Goal: Task Accomplishment & Management: Manage account settings

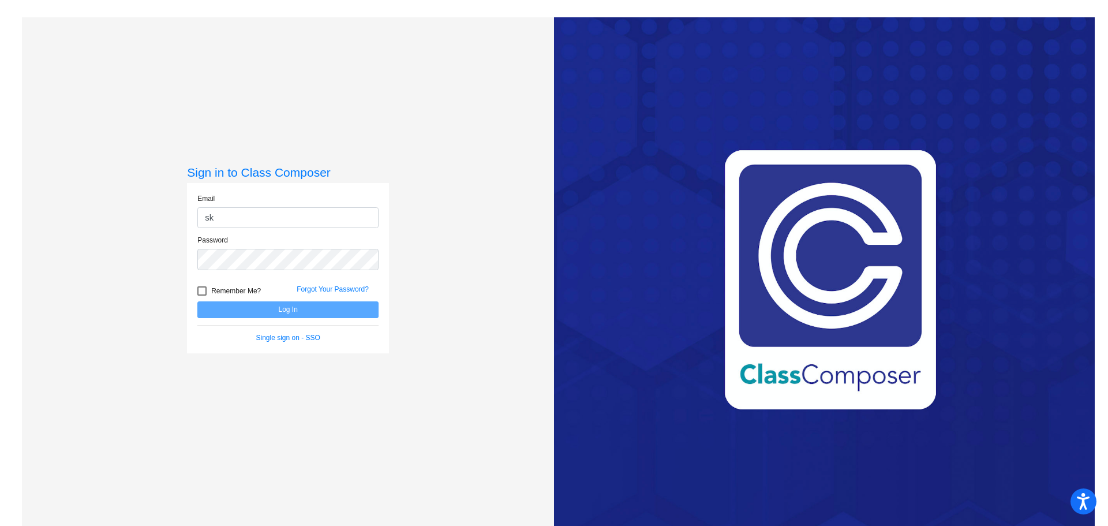
type input "s"
type input "skowronskis@gaylord.k12.mi.us"
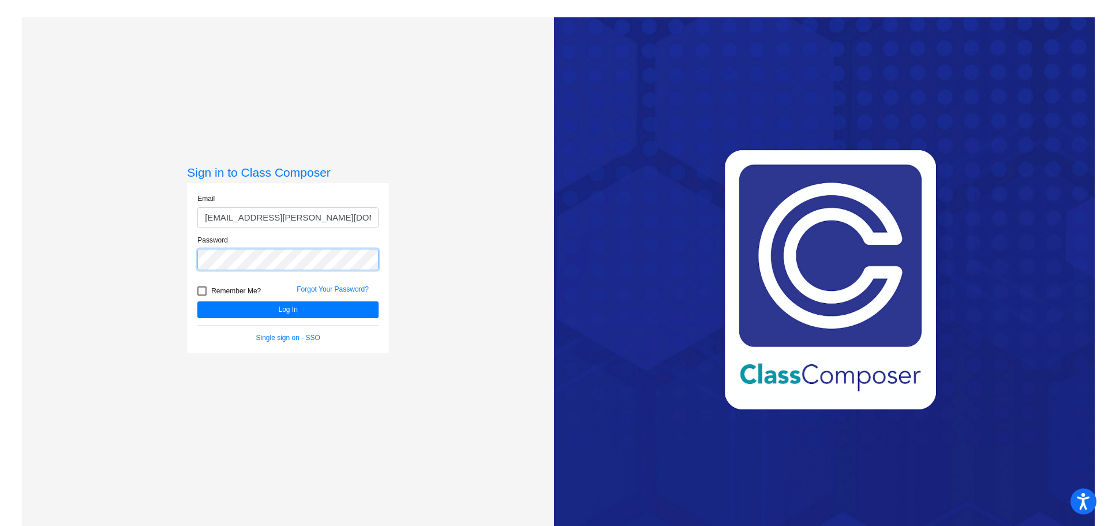
click at [197, 301] on button "Log In" at bounding box center [287, 309] width 181 height 17
click at [352, 303] on button "Log In" at bounding box center [287, 309] width 181 height 17
click at [344, 312] on button "Log In" at bounding box center [287, 309] width 181 height 17
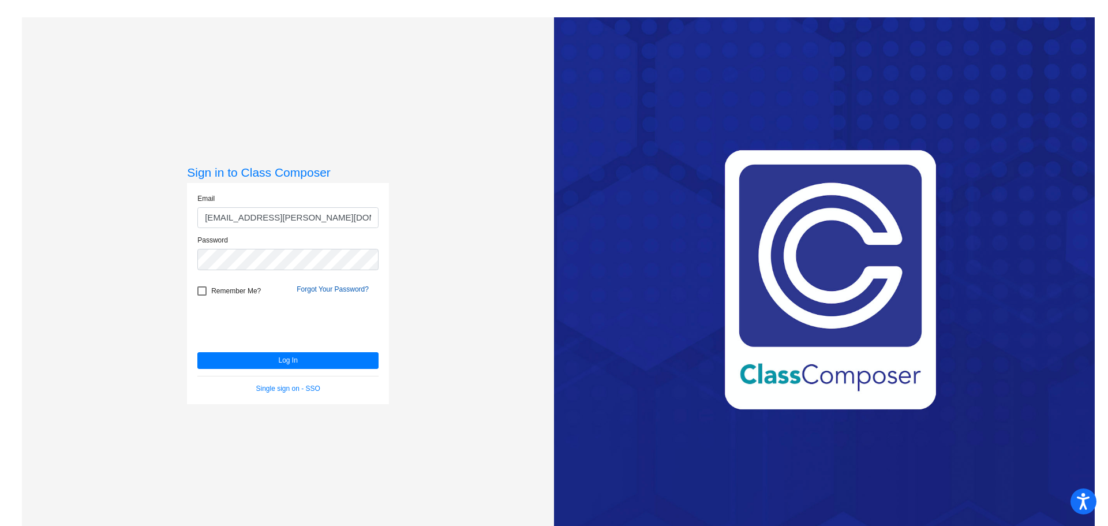
click at [350, 288] on link "Forgot Your Password?" at bounding box center [333, 289] width 72 height 8
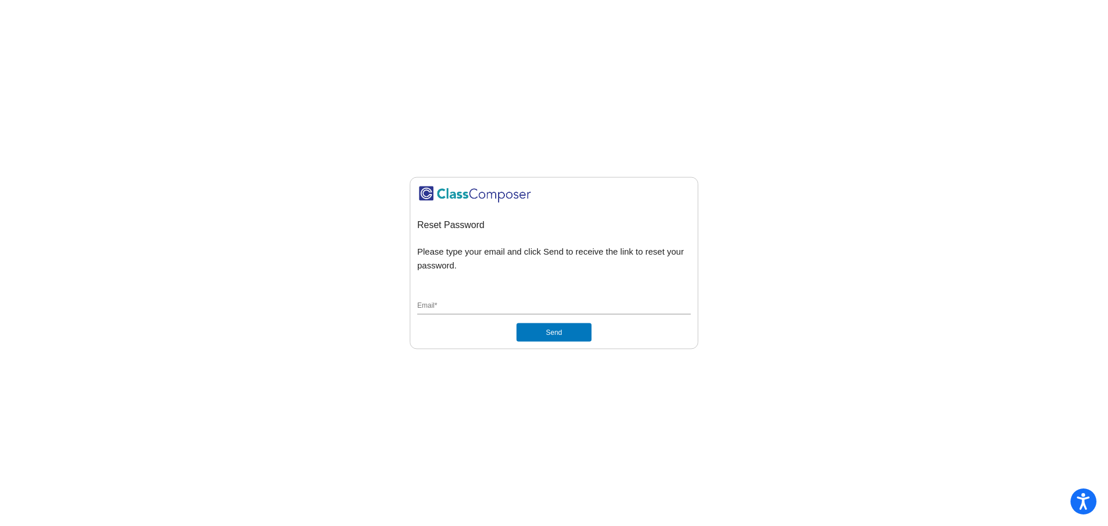
click at [515, 308] on input "Email *" at bounding box center [553, 306] width 273 height 10
type input "skowronskis@gaylord.k12.mi.us"
click at [556, 325] on button "Send" at bounding box center [553, 332] width 75 height 18
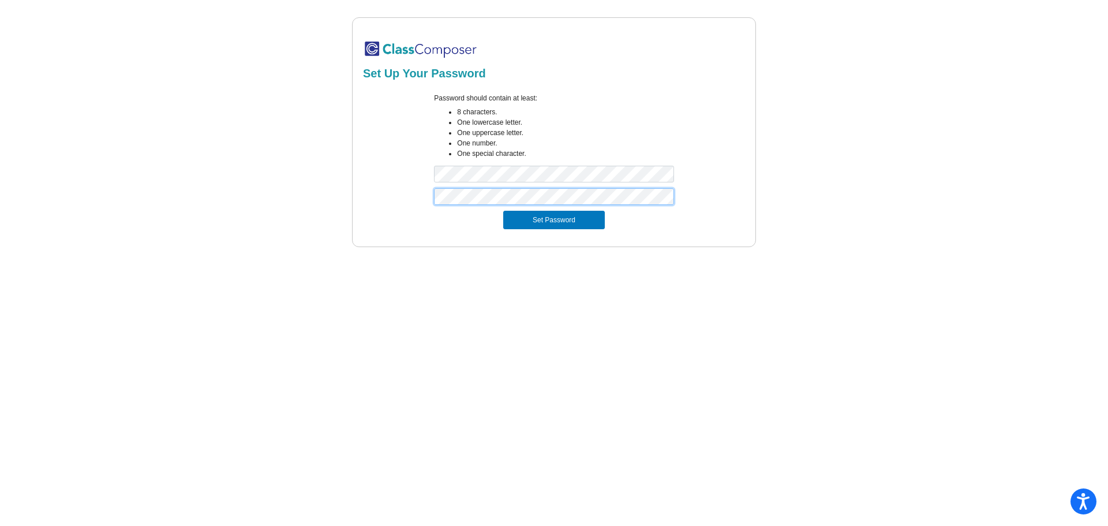
click at [503, 211] on button "Set Password" at bounding box center [554, 220] width 102 height 18
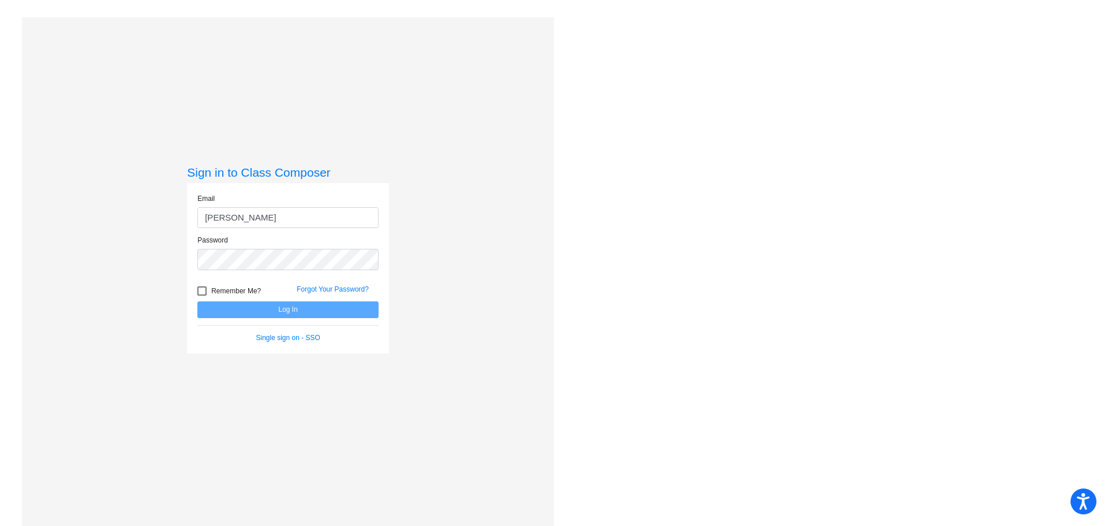
type input "[EMAIL_ADDRESS][PERSON_NAME][DOMAIN_NAME]"
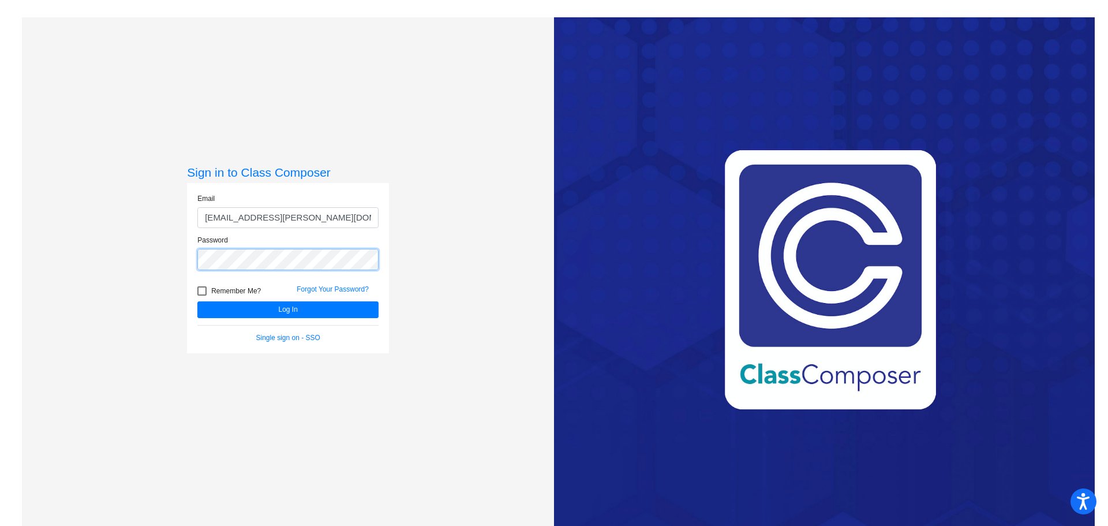
click at [197, 301] on button "Log In" at bounding box center [287, 309] width 181 height 17
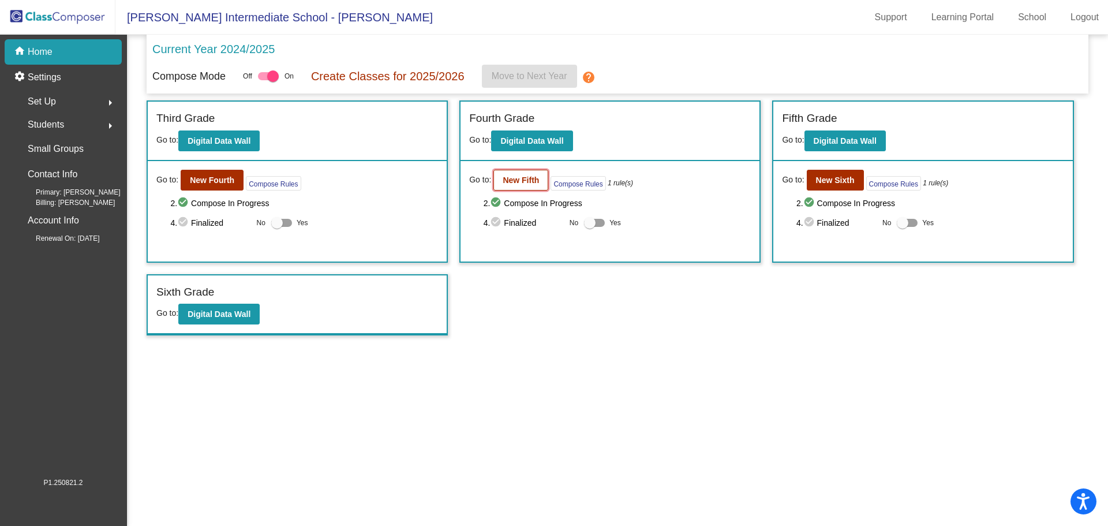
click at [516, 177] on b "New Fifth" at bounding box center [521, 179] width 36 height 9
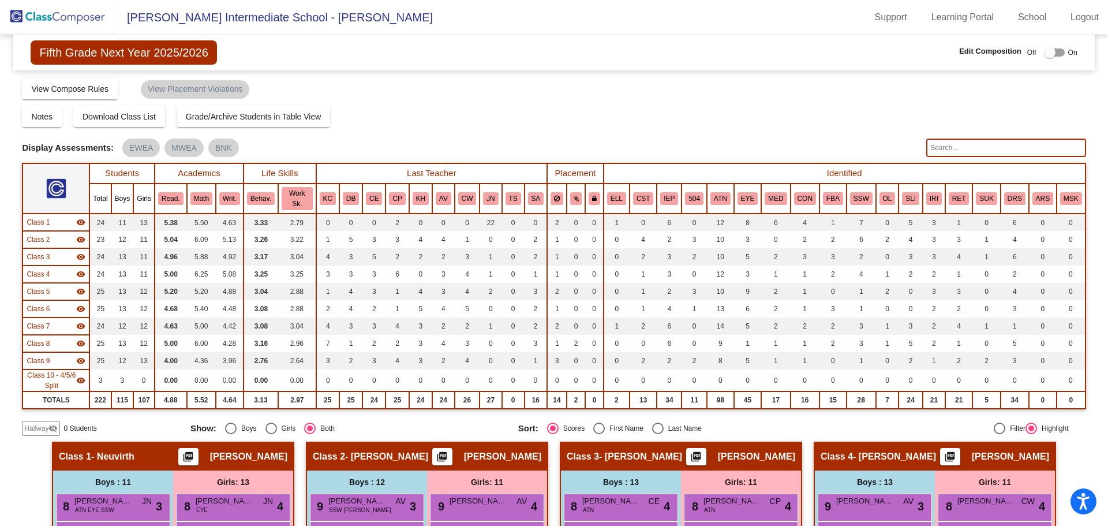
click at [44, 430] on span "Hallway" at bounding box center [36, 428] width 24 height 10
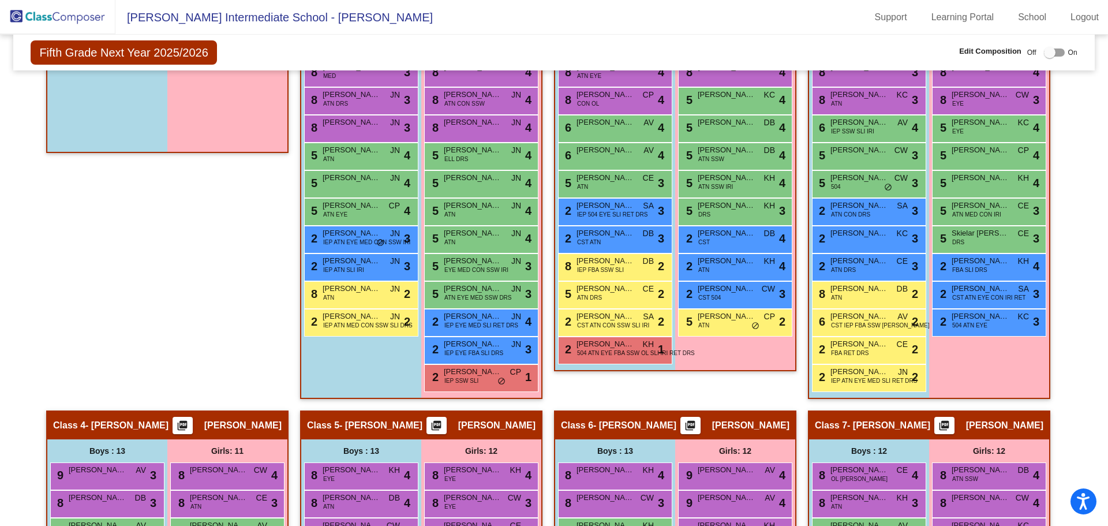
scroll to position [231, 0]
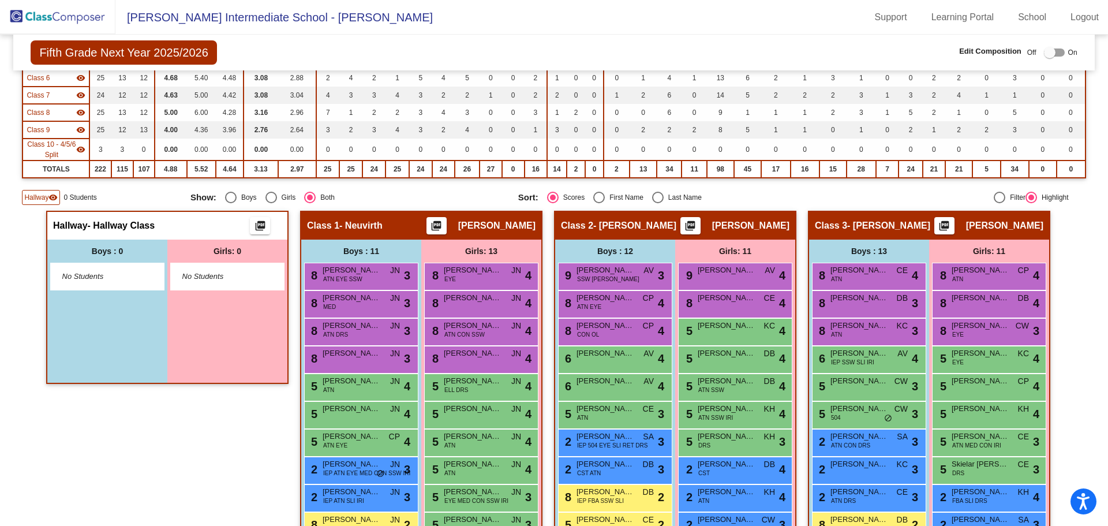
click at [220, 272] on span "No Students" at bounding box center [218, 277] width 72 height 12
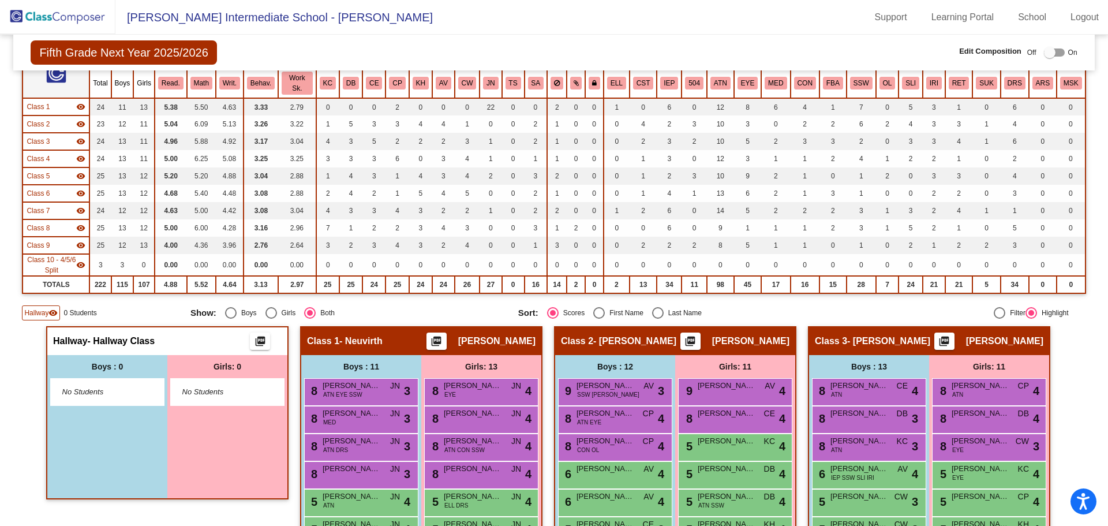
scroll to position [288, 0]
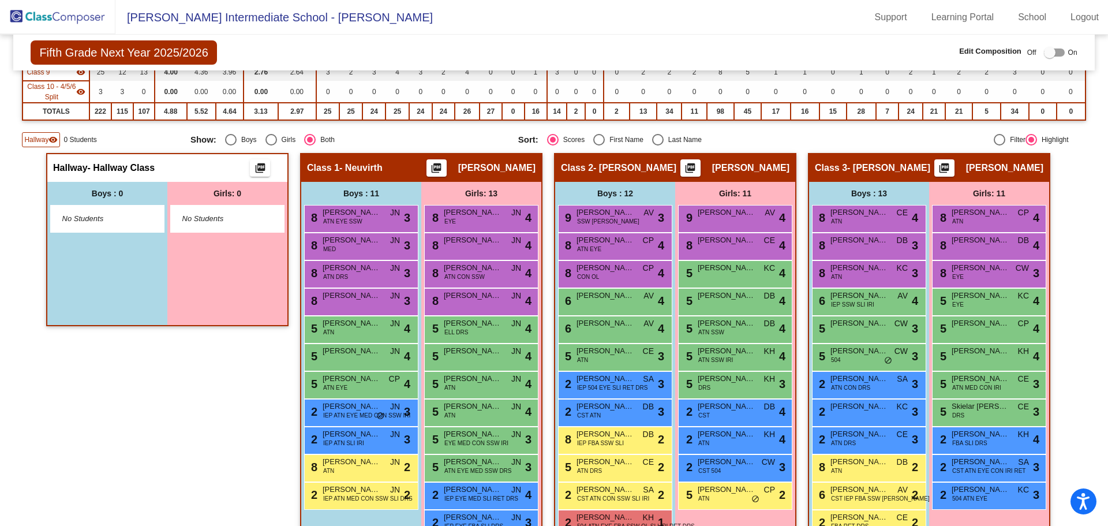
click at [218, 221] on span "No Students" at bounding box center [218, 219] width 72 height 12
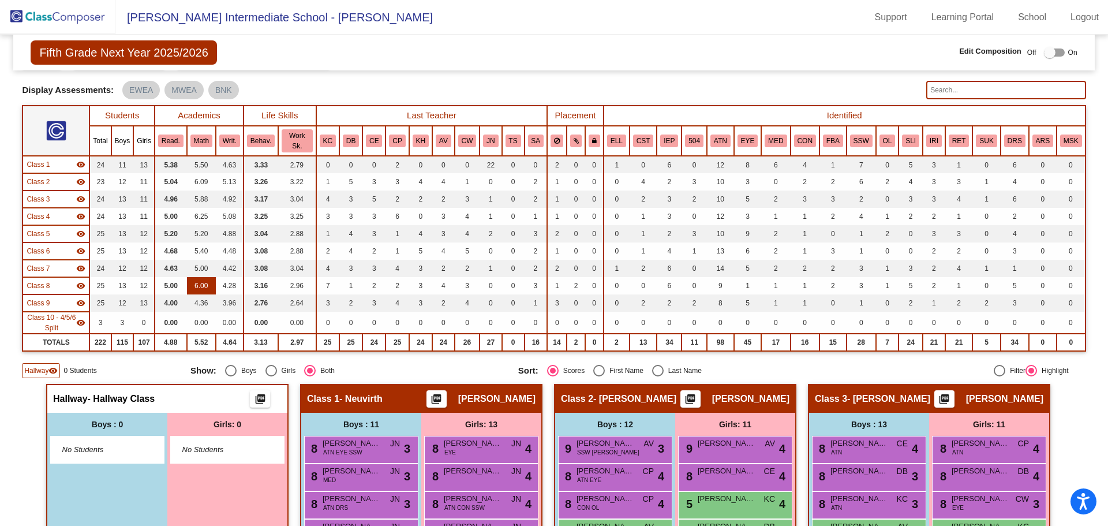
scroll to position [0, 0]
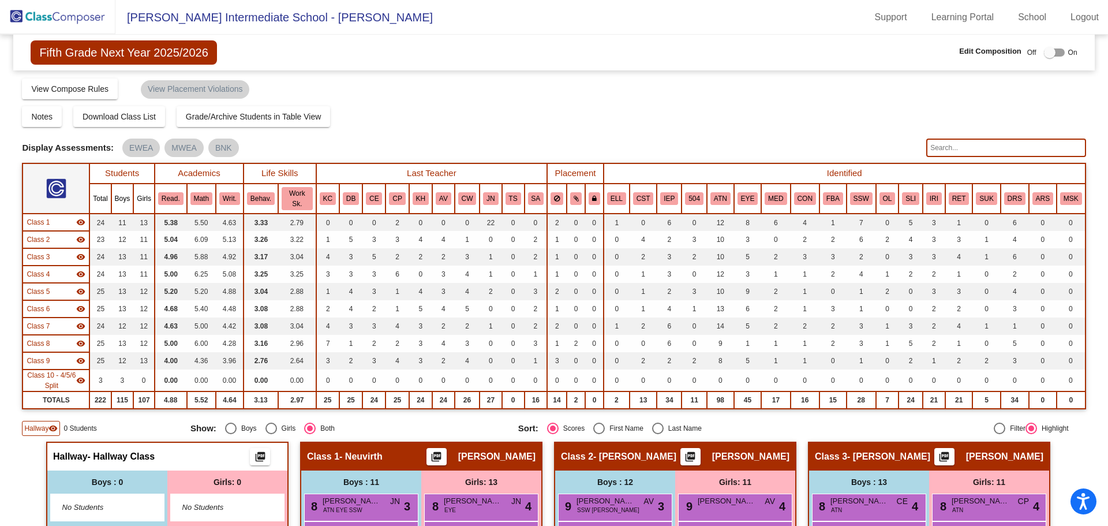
click at [60, 10] on img at bounding box center [57, 17] width 115 height 34
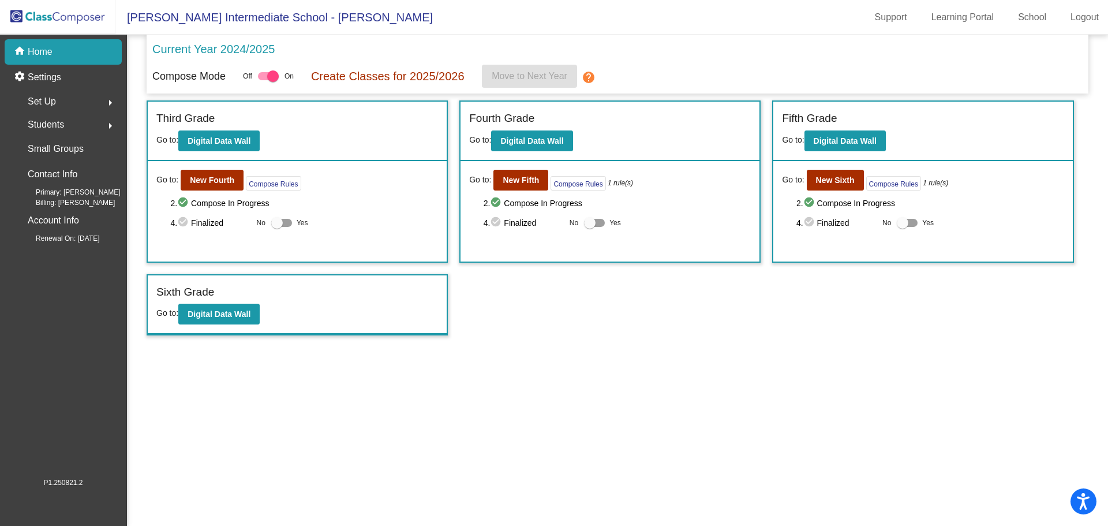
click at [90, 102] on div "Set Up arrow_right" at bounding box center [67, 101] width 110 height 23
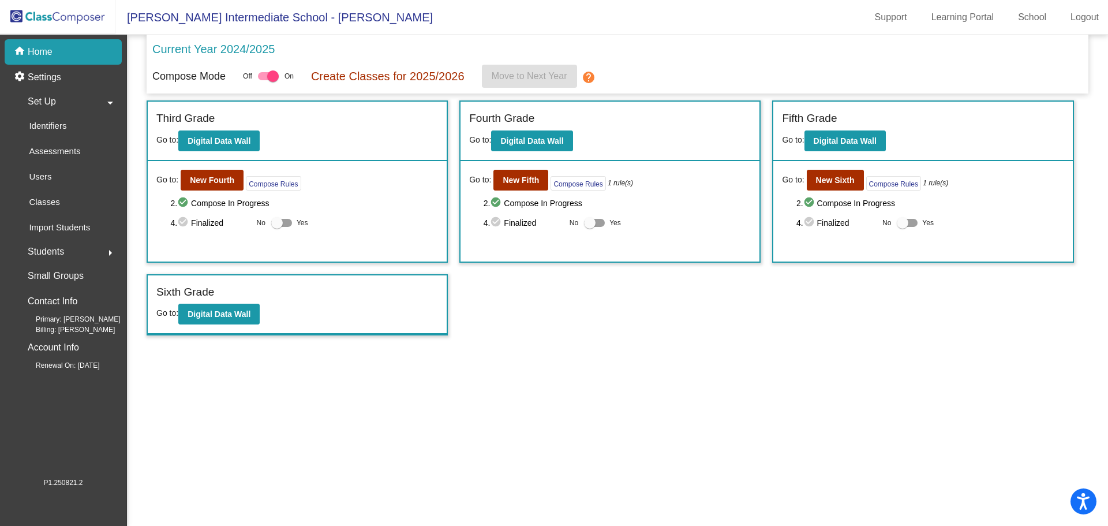
click at [68, 249] on div "Students arrow_right" at bounding box center [67, 251] width 110 height 23
click at [81, 255] on div "All Students" at bounding box center [48, 250] width 73 height 25
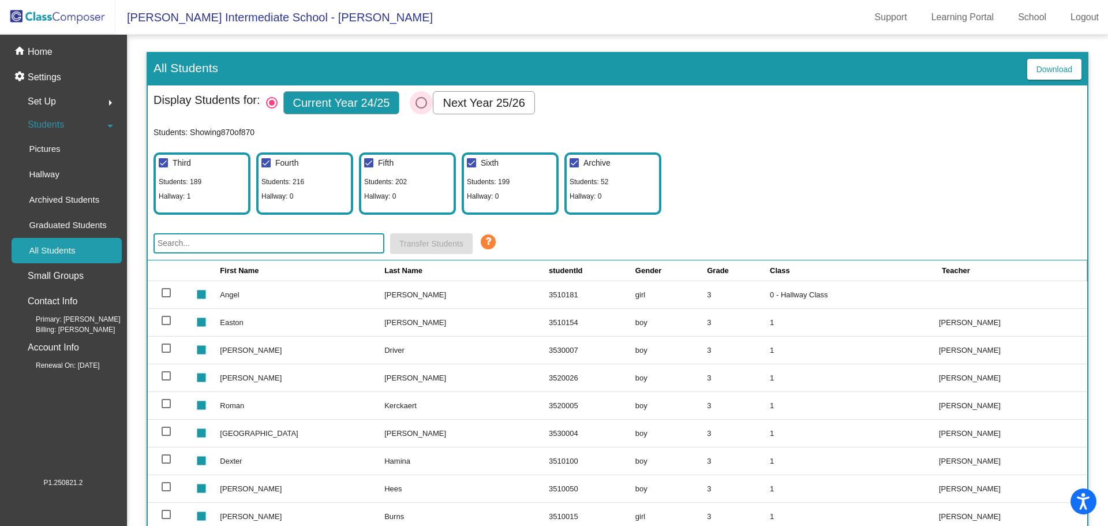
click at [425, 101] on div "Select Columns" at bounding box center [421, 103] width 12 height 12
click at [421, 108] on input "Next Year 25/26" at bounding box center [421, 108] width 1 height 1
radio input "true"
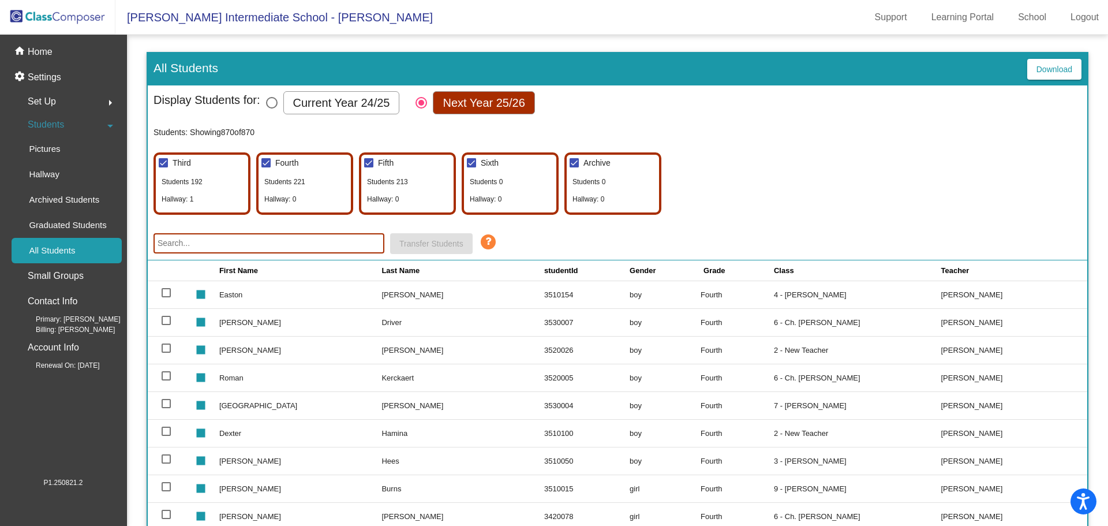
drag, startPoint x: 341, startPoint y: 242, endPoint x: 377, endPoint y: 246, distance: 36.6
click at [341, 242] on input "text" at bounding box center [268, 243] width 231 height 20
click at [681, 220] on div "Display Students for: Current Year 24/25 Next Year 25/26 Students: Showing 870 …" at bounding box center [617, 172] width 939 height 175
drag, startPoint x: 331, startPoint y: 245, endPoint x: 339, endPoint y: 243, distance: 8.7
click at [331, 245] on input "text" at bounding box center [268, 243] width 231 height 20
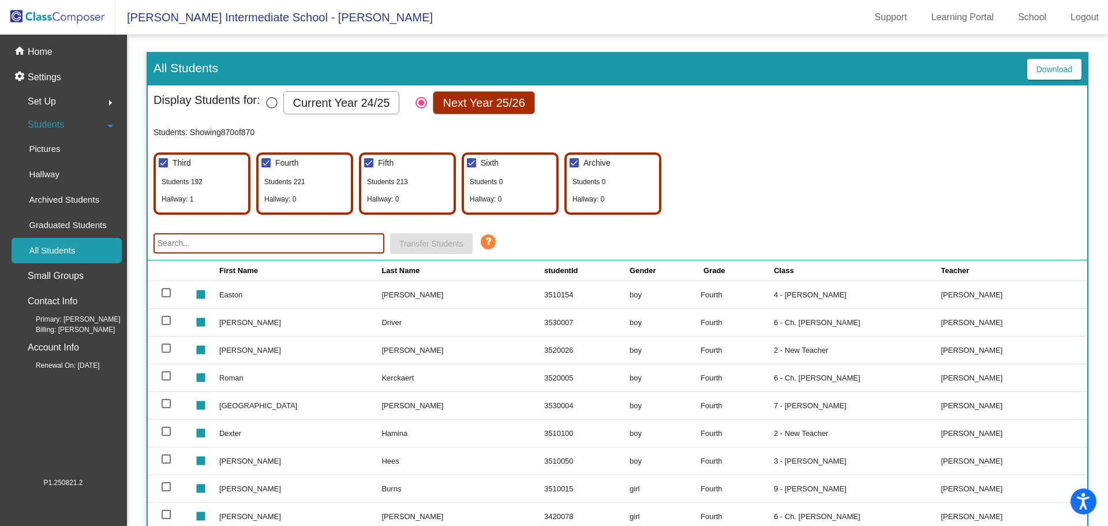
click at [112, 97] on mat-icon "arrow_right" at bounding box center [110, 103] width 14 height 14
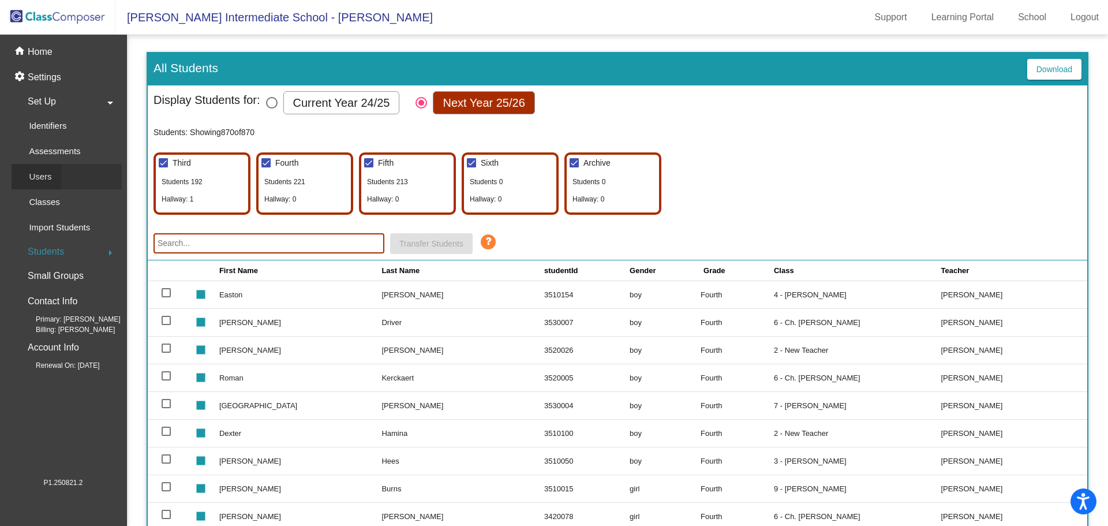
click at [44, 181] on p "Users" at bounding box center [40, 177] width 23 height 14
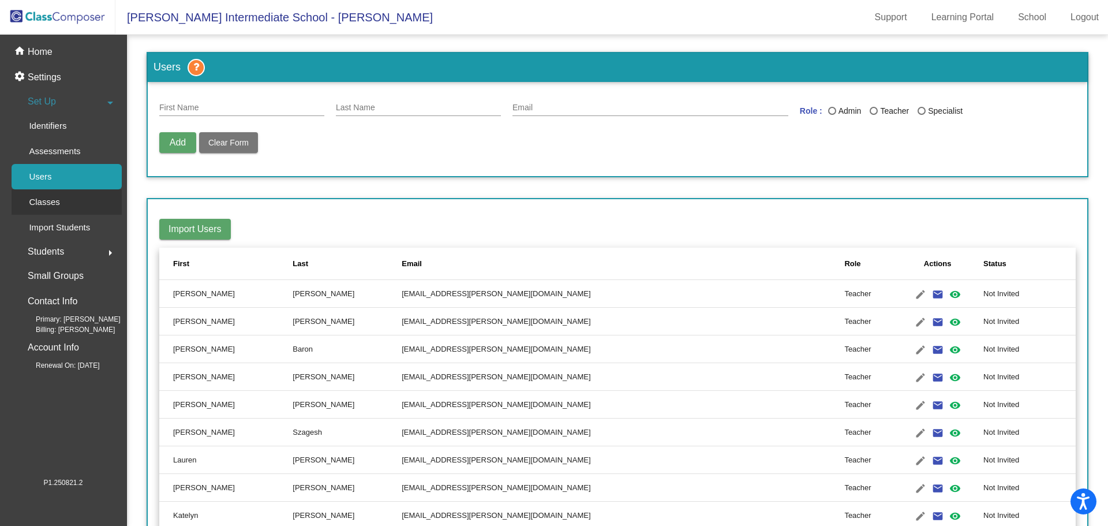
click at [64, 201] on div "Classes" at bounding box center [41, 201] width 58 height 25
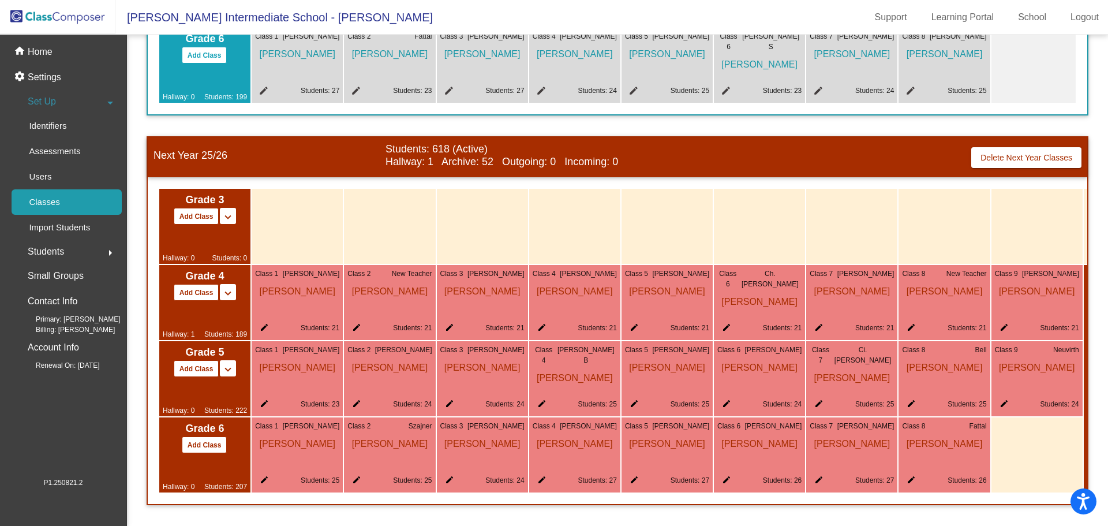
scroll to position [355, 0]
click at [260, 399] on mat-icon "edit" at bounding box center [262, 406] width 14 height 14
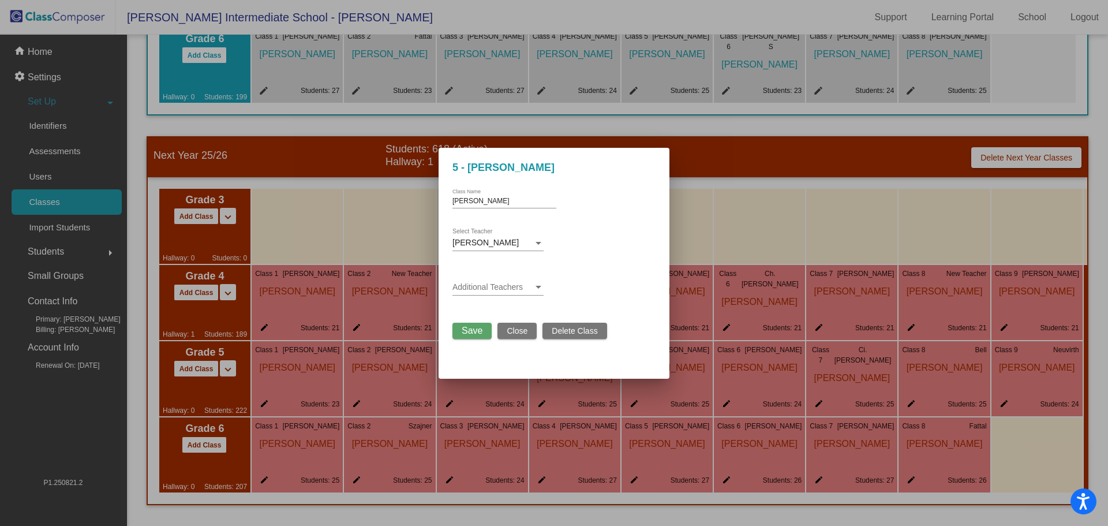
click at [509, 331] on span "Close" at bounding box center [517, 330] width 21 height 9
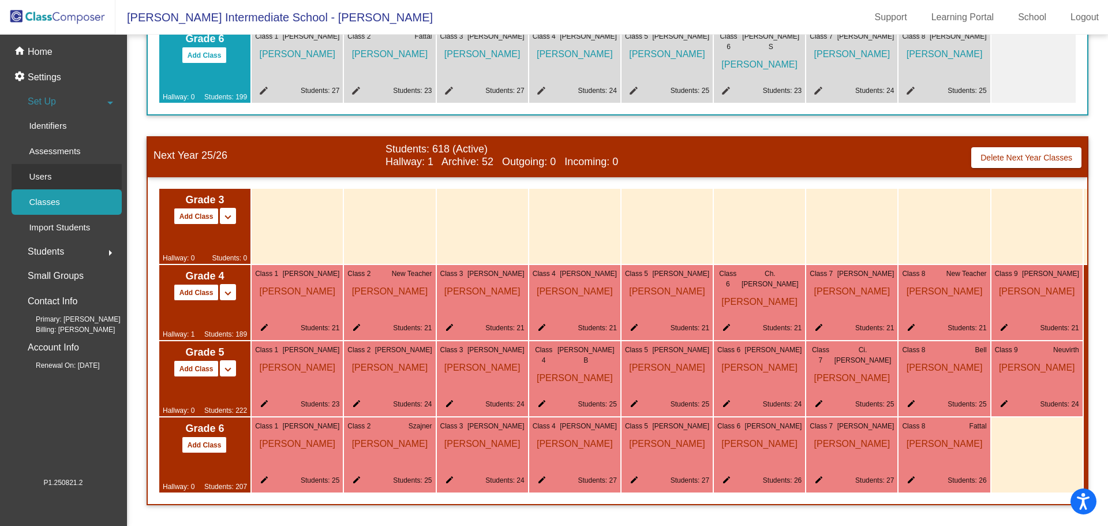
click at [42, 179] on p "Users" at bounding box center [40, 177] width 23 height 14
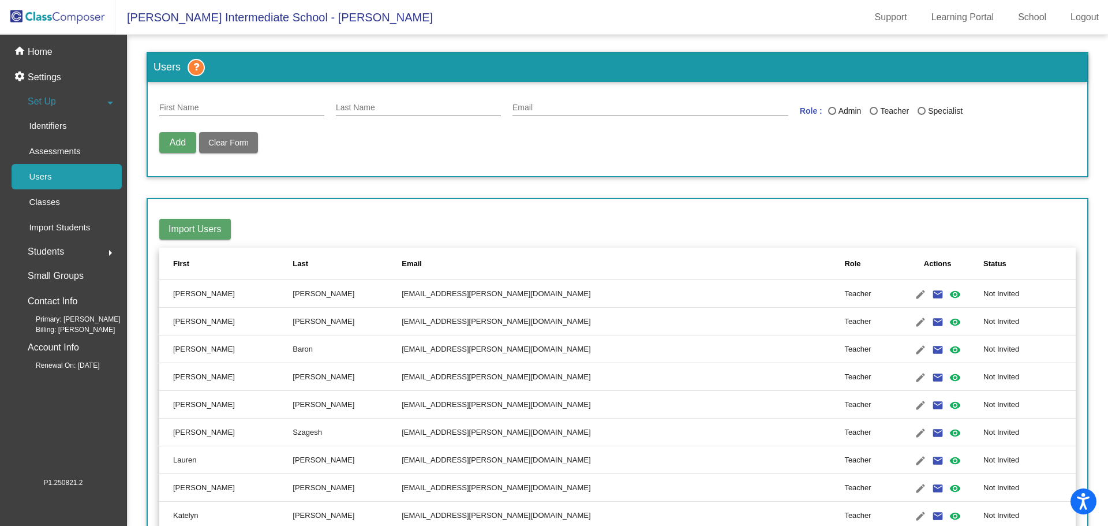
click at [58, 251] on span "Students" at bounding box center [46, 251] width 36 height 16
click at [66, 270] on p "Small Groups" at bounding box center [56, 276] width 56 height 16
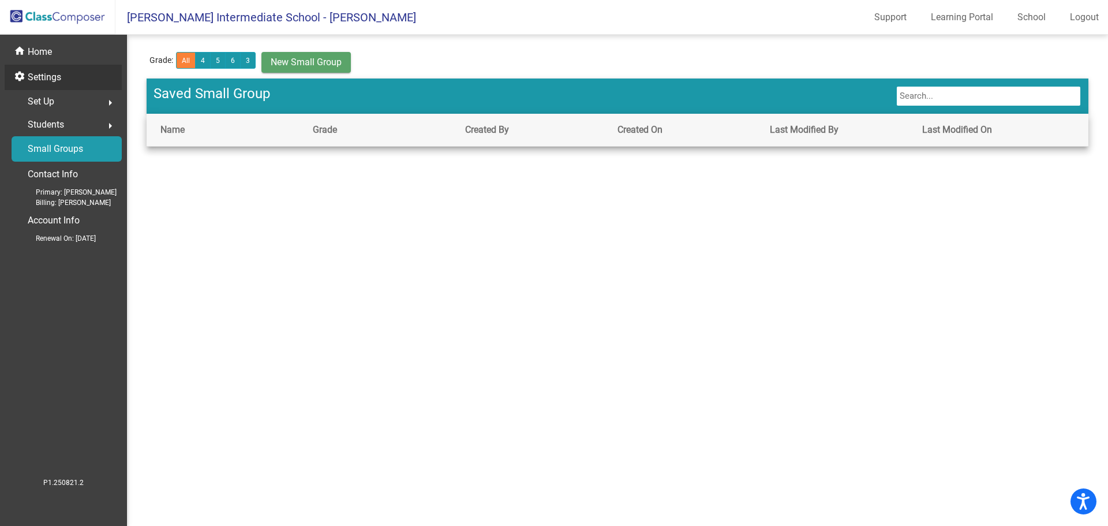
click at [39, 78] on p "Settings" at bounding box center [44, 77] width 33 height 14
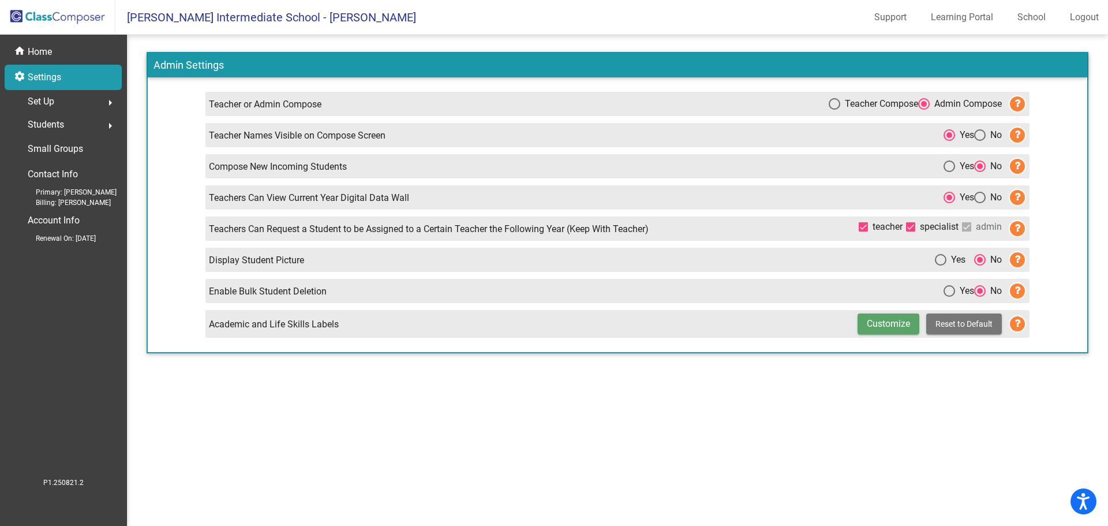
click at [110, 102] on mat-icon "arrow_right" at bounding box center [110, 103] width 14 height 14
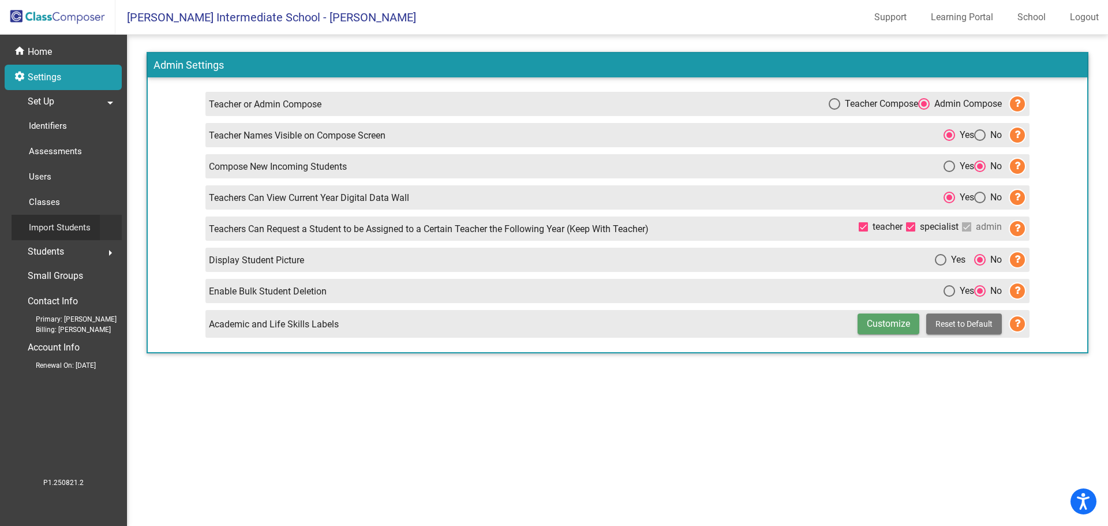
click at [69, 223] on p "Import Students" at bounding box center [60, 227] width 62 height 14
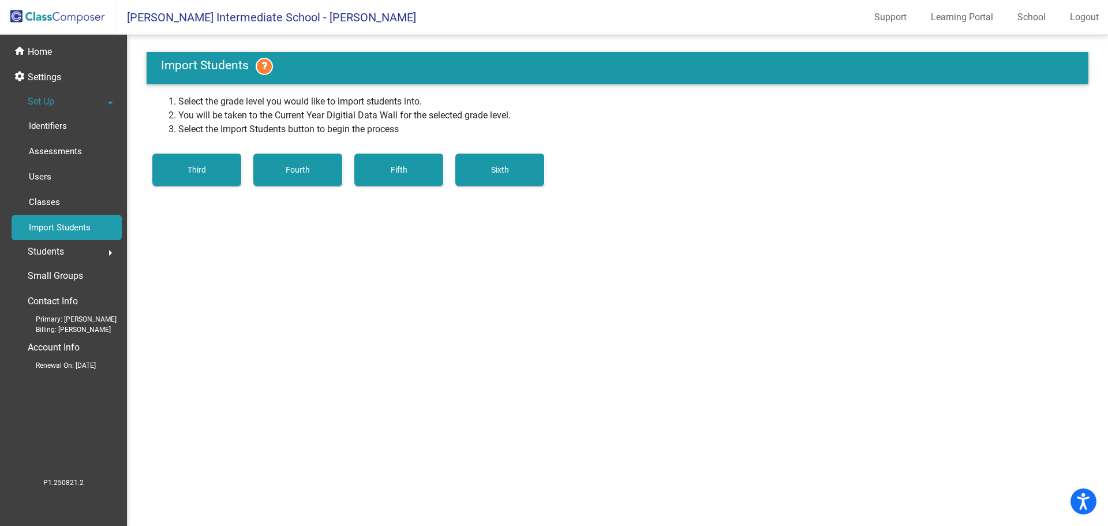
click at [70, 248] on div "Students arrow_right" at bounding box center [67, 251] width 110 height 23
click at [87, 251] on link "All Students" at bounding box center [67, 250] width 110 height 25
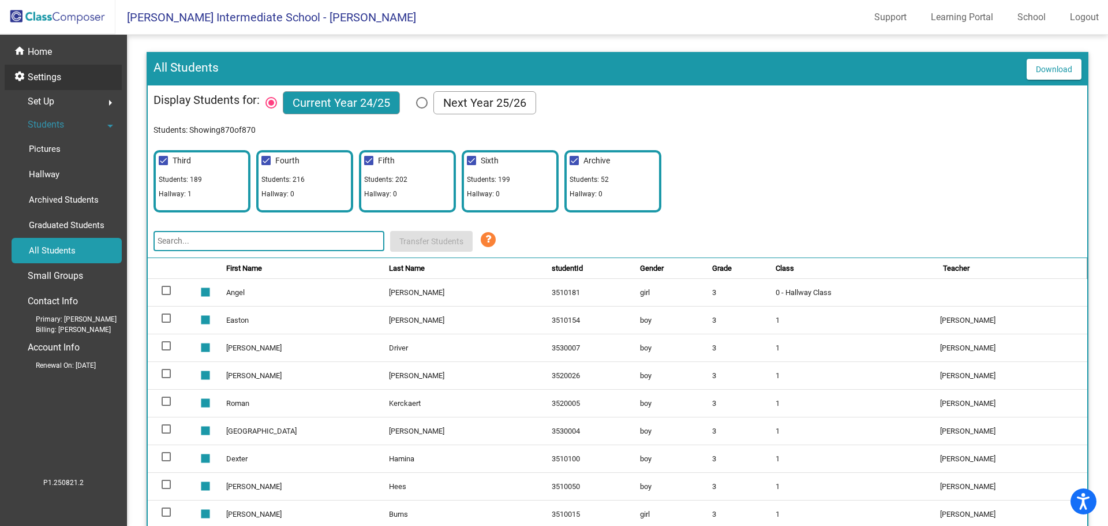
drag, startPoint x: 41, startPoint y: 24, endPoint x: 112, endPoint y: 68, distance: 83.4
click at [41, 24] on img at bounding box center [57, 17] width 115 height 34
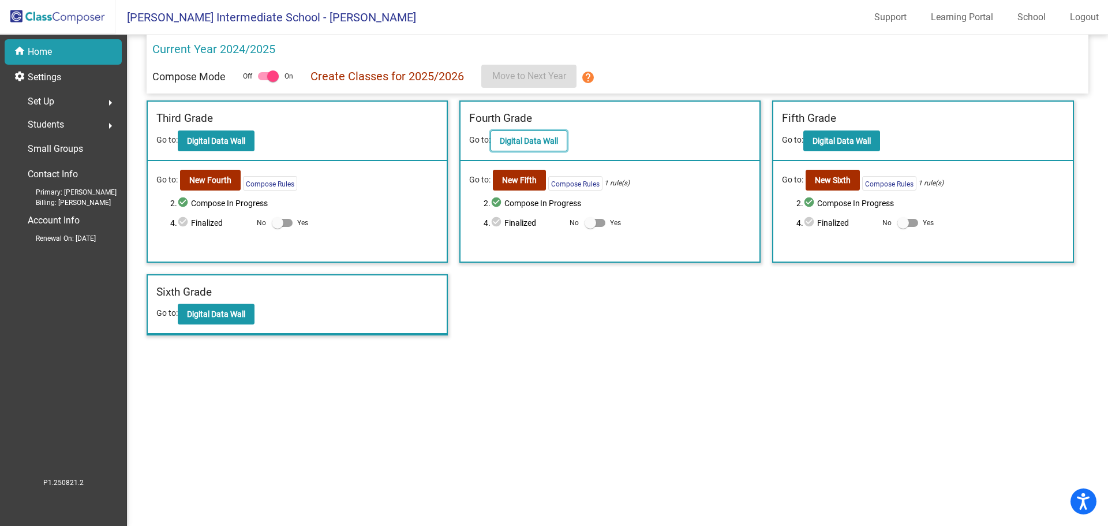
click at [542, 141] on b "Digital Data Wall" at bounding box center [529, 140] width 58 height 9
click at [558, 189] on button "Compose Rules" at bounding box center [575, 183] width 54 height 14
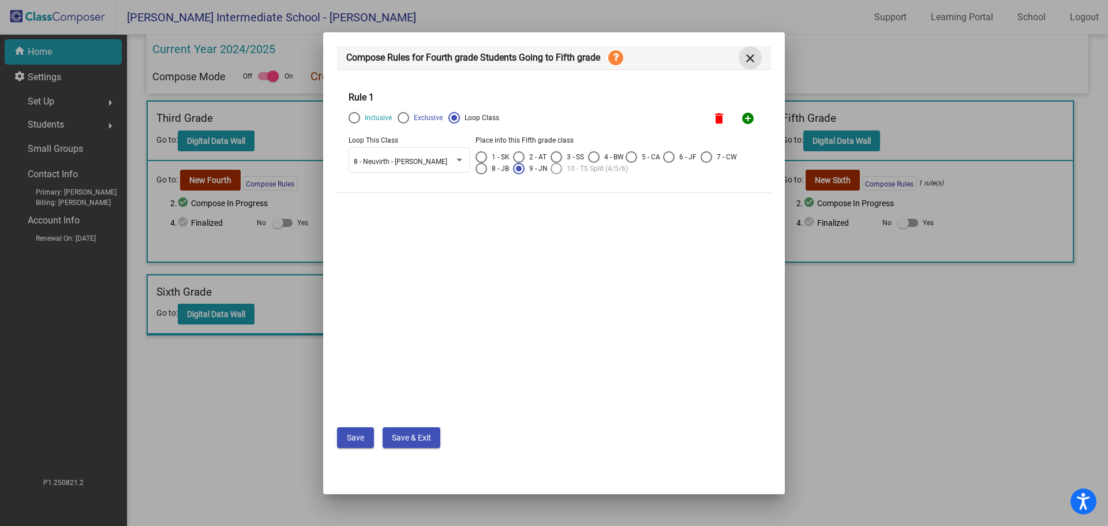
click at [758, 57] on button "close" at bounding box center [750, 57] width 23 height 23
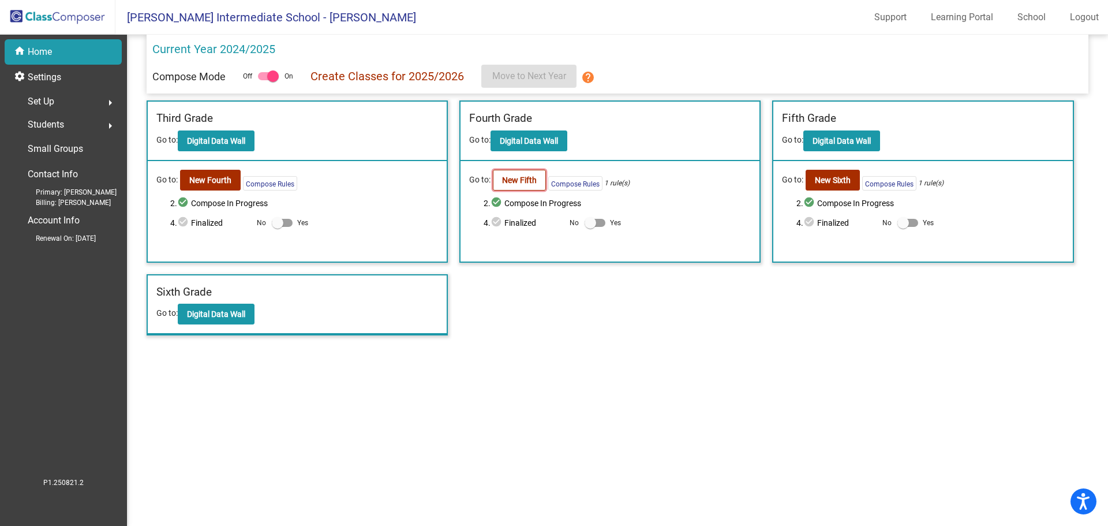
click at [520, 183] on b "New Fifth" at bounding box center [519, 179] width 35 height 9
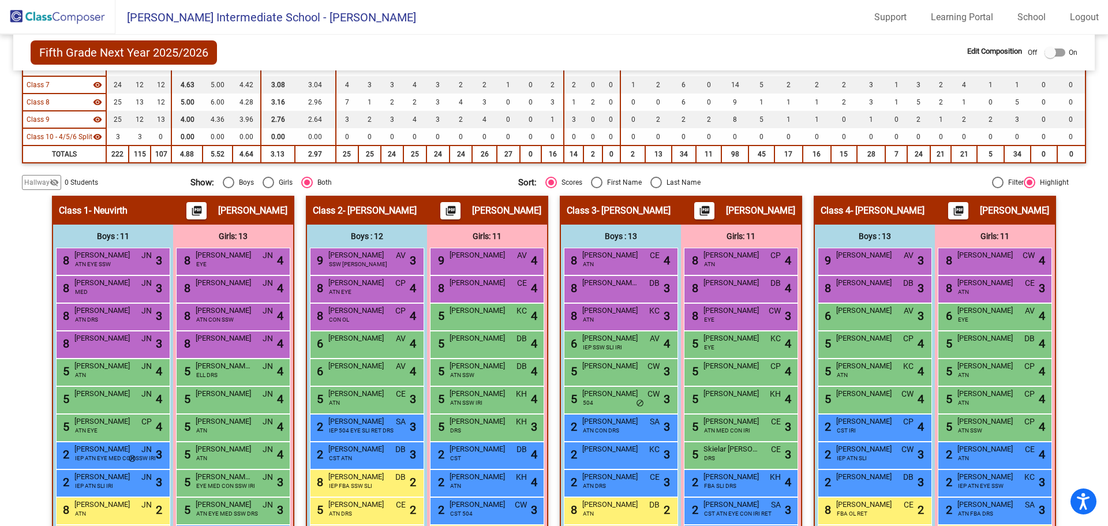
scroll to position [288, 0]
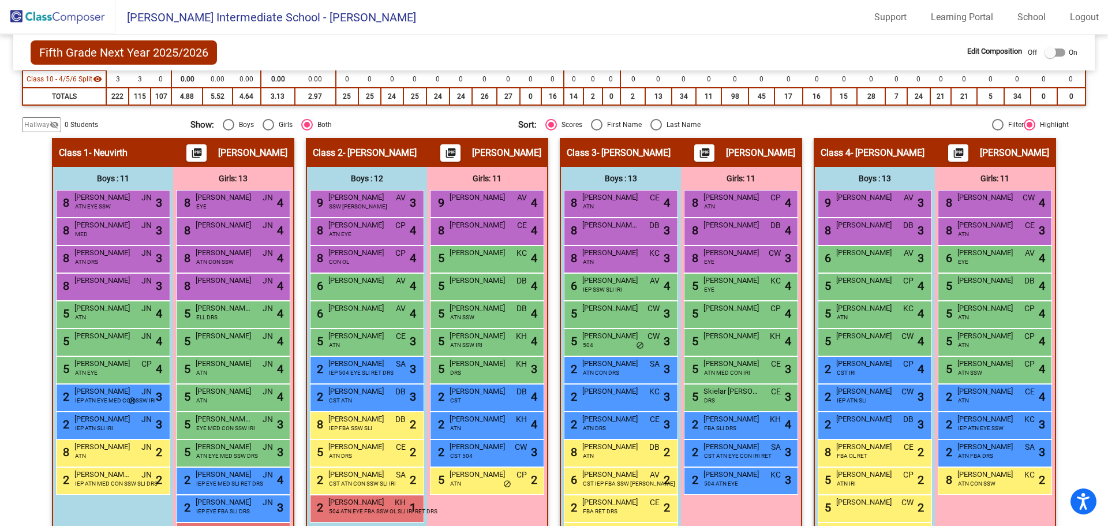
click at [30, 126] on span "Hallway" at bounding box center [36, 124] width 25 height 10
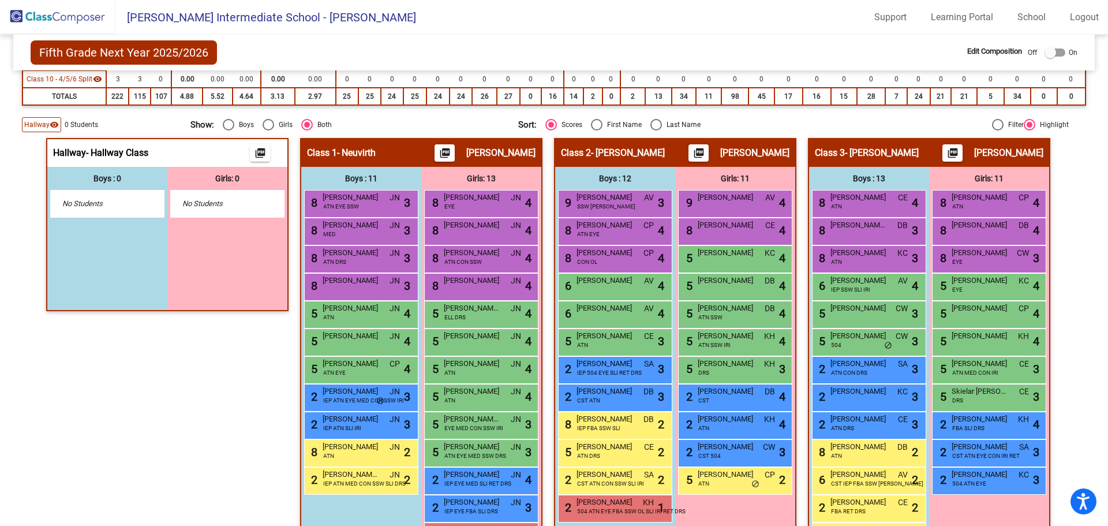
click at [133, 204] on div "No Students" at bounding box center [107, 204] width 91 height 12
click at [226, 205] on span "No Students" at bounding box center [218, 204] width 72 height 12
click at [258, 154] on mat-icon "picture_as_pdf" at bounding box center [260, 155] width 14 height 16
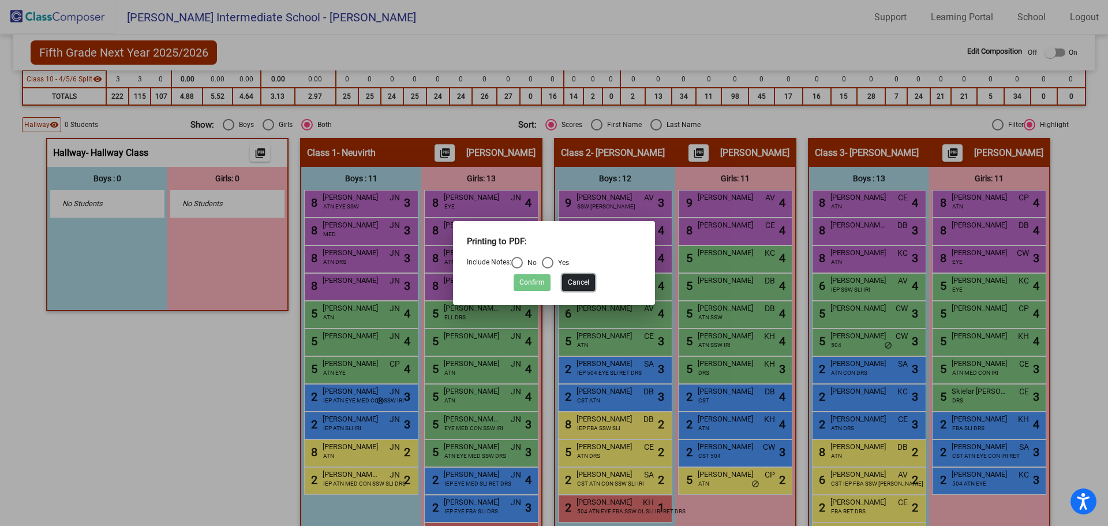
click at [578, 283] on button "Cancel" at bounding box center [578, 282] width 33 height 17
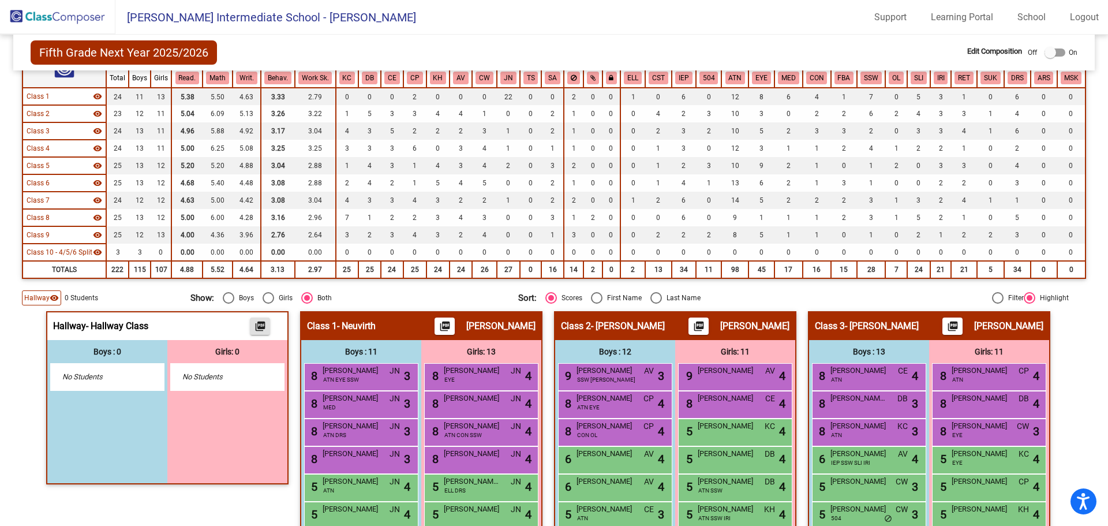
scroll to position [0, 0]
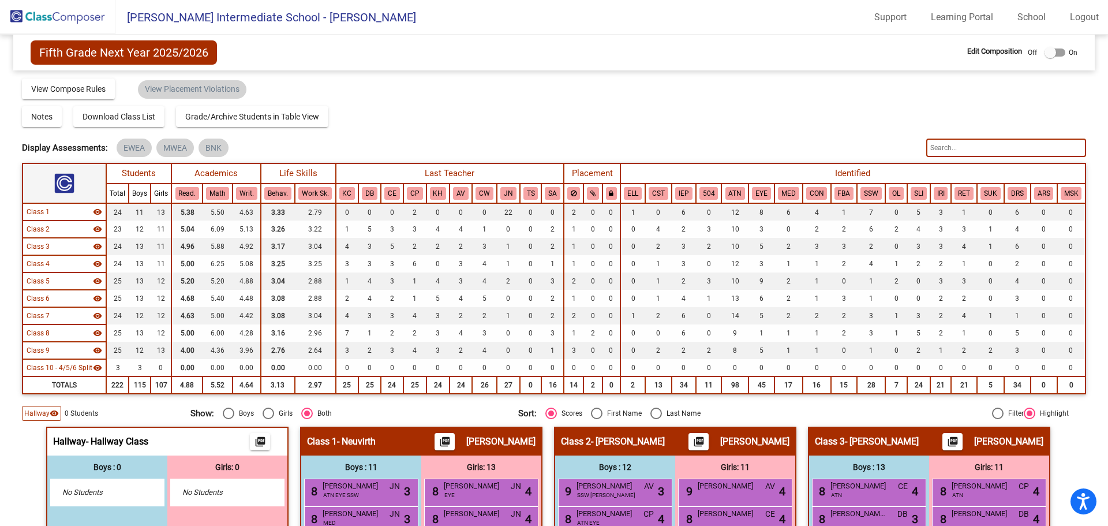
click at [42, 9] on img at bounding box center [57, 17] width 115 height 34
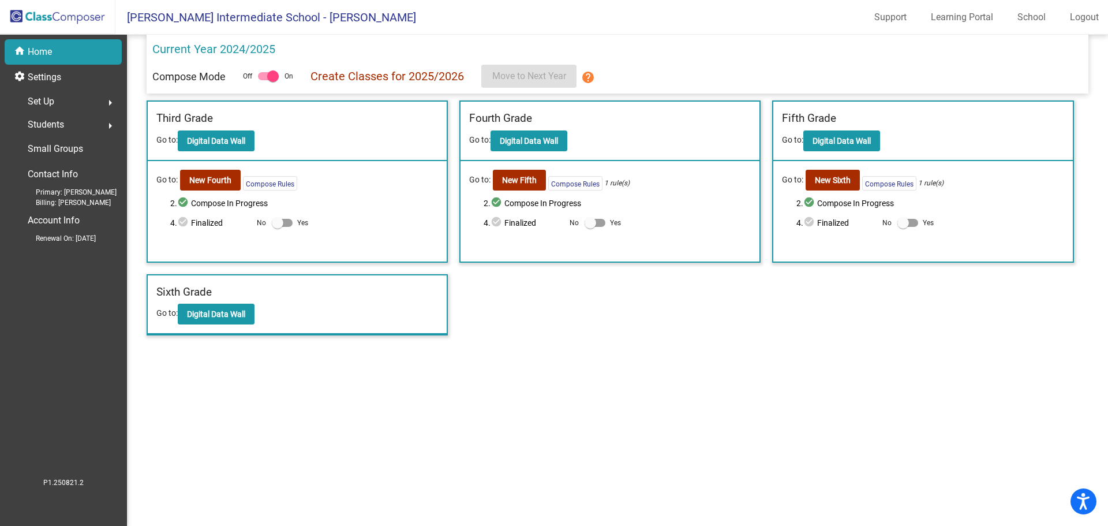
click at [66, 58] on div "home Home" at bounding box center [63, 51] width 117 height 25
click at [544, 145] on b "Digital Data Wall" at bounding box center [529, 140] width 58 height 9
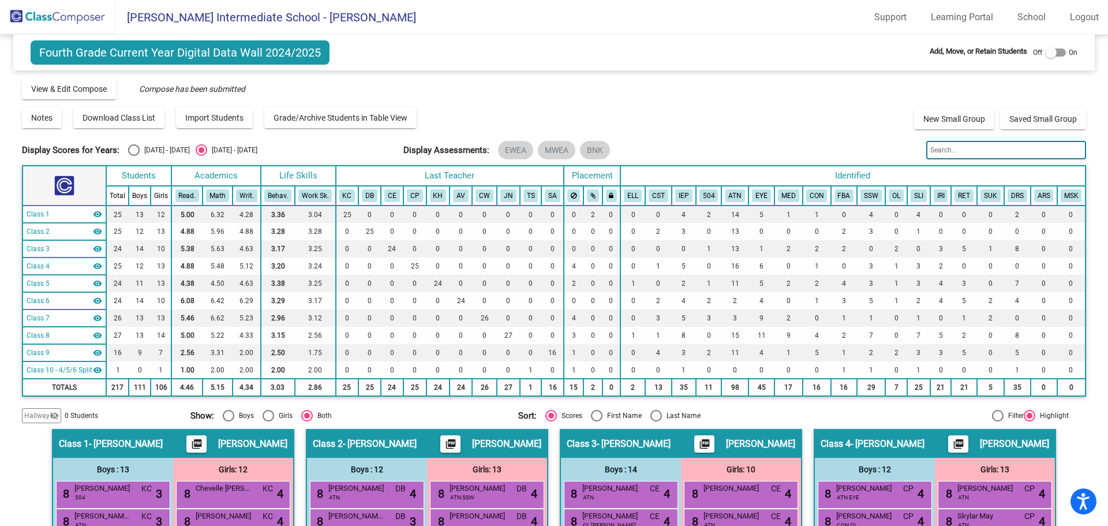
click at [51, 421] on div "Hallway visibility_off" at bounding box center [41, 415] width 39 height 15
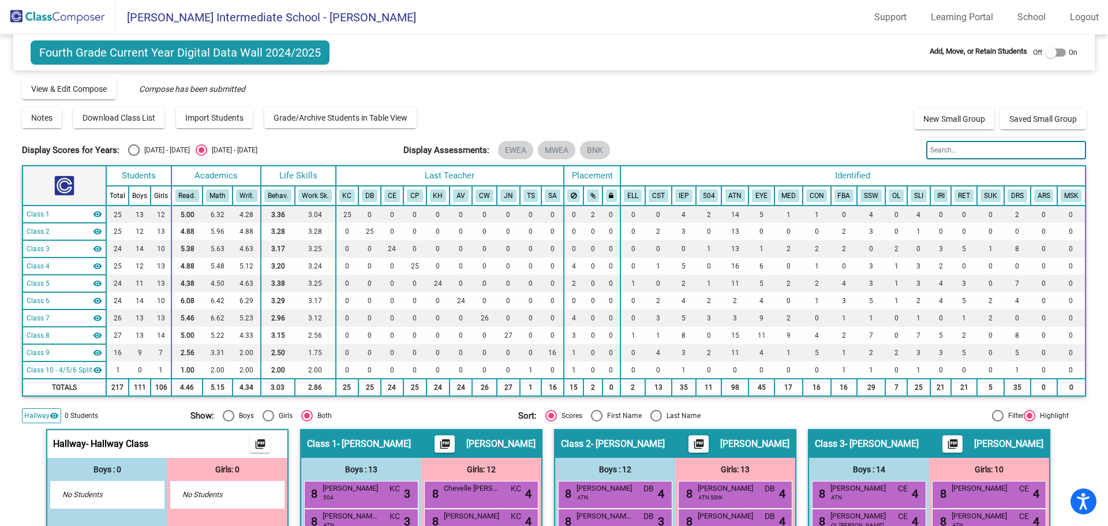
scroll to position [115, 0]
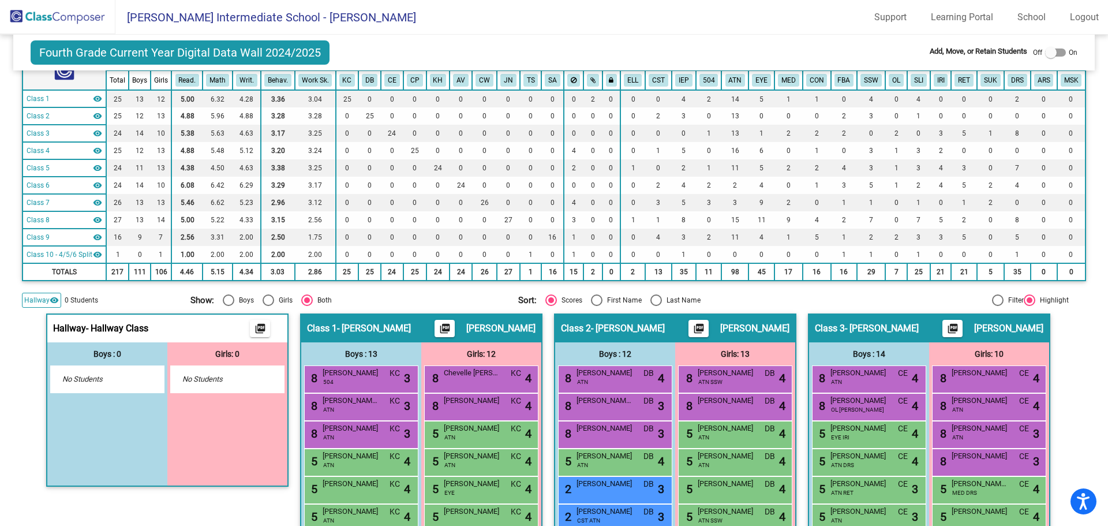
click at [126, 380] on span "No Students" at bounding box center [98, 379] width 72 height 12
click at [216, 393] on div "Girls: 0 No Students" at bounding box center [227, 413] width 120 height 143
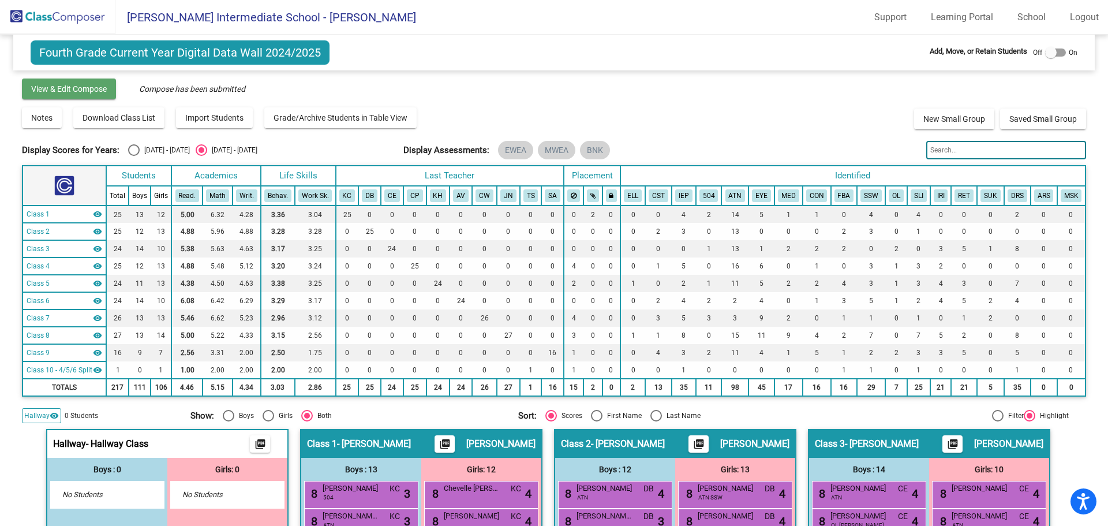
click at [68, 88] on span "View & Edit Compose" at bounding box center [69, 88] width 76 height 9
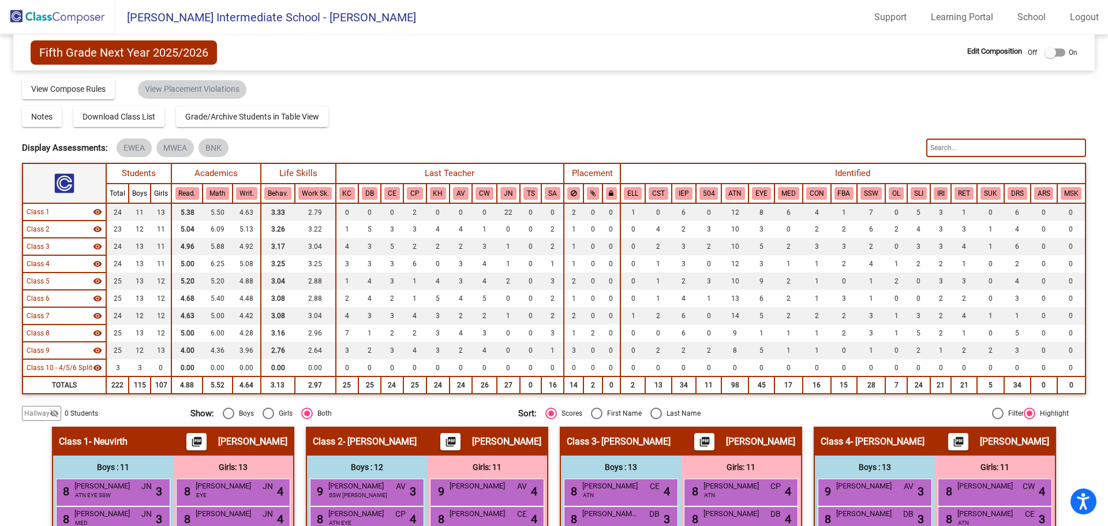
click at [23, 3] on img at bounding box center [57, 17] width 115 height 34
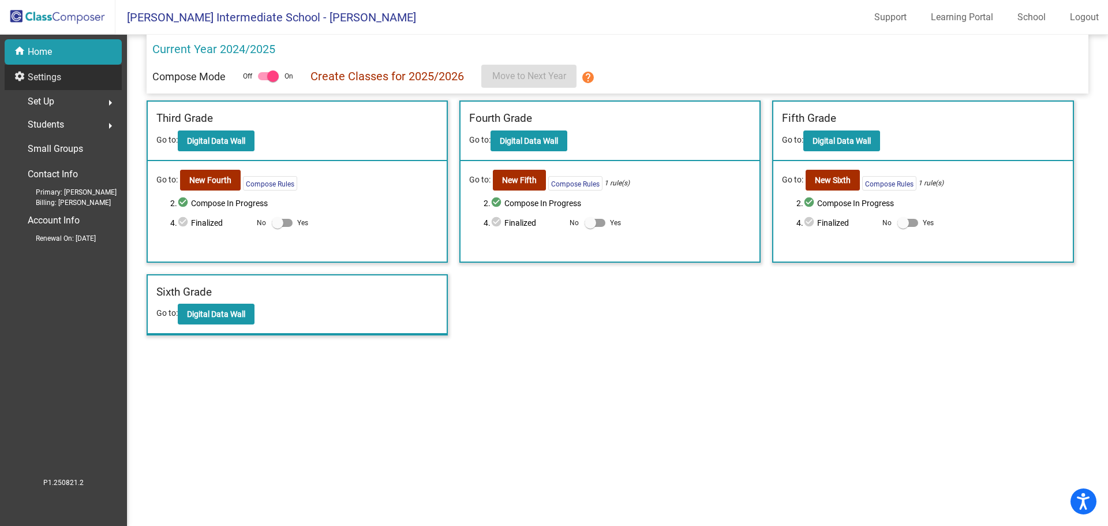
click at [68, 78] on div "settings Settings" at bounding box center [63, 77] width 117 height 25
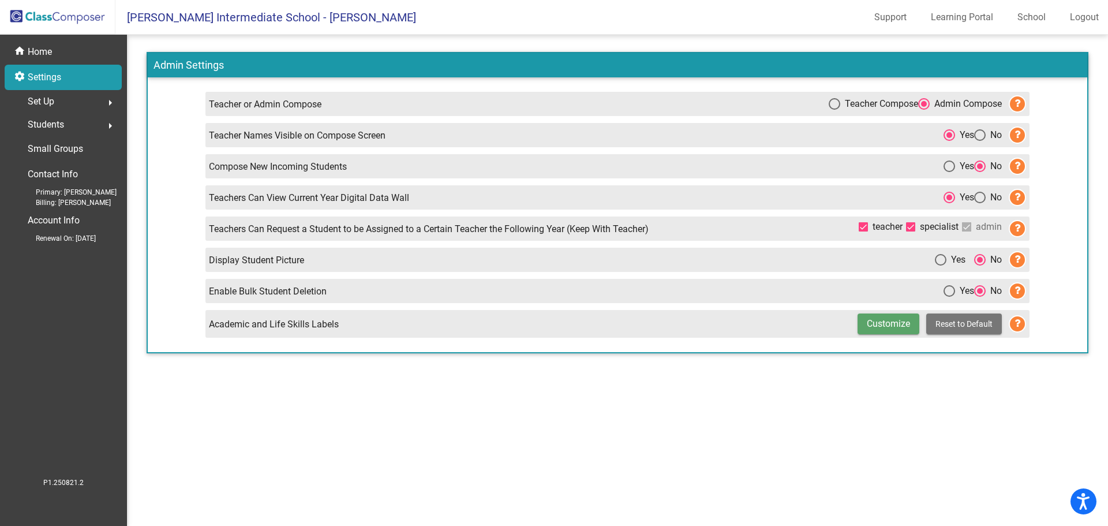
click at [85, 100] on div "Set Up arrow_right" at bounding box center [67, 101] width 110 height 23
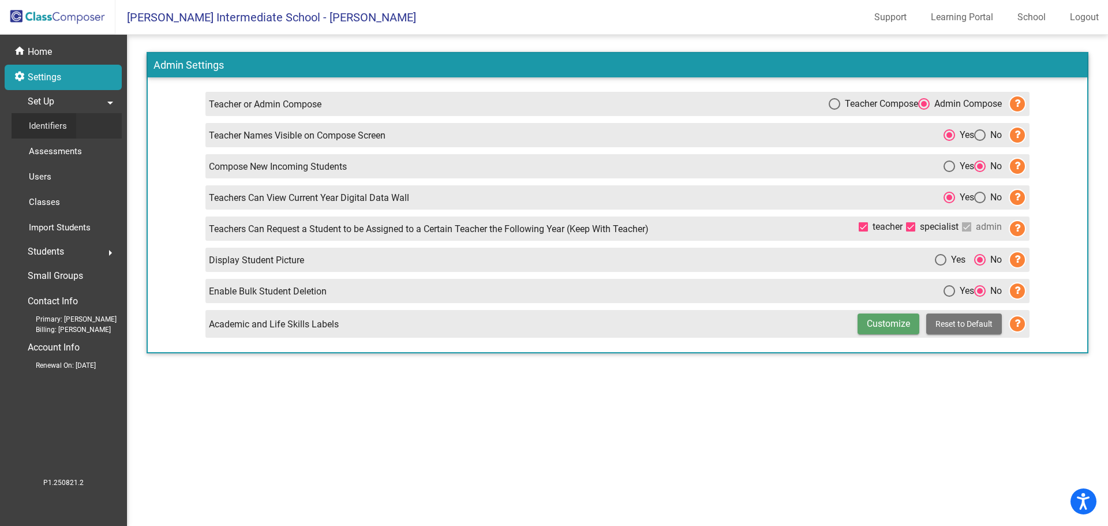
click at [37, 130] on p "Identifiers" at bounding box center [48, 126] width 38 height 14
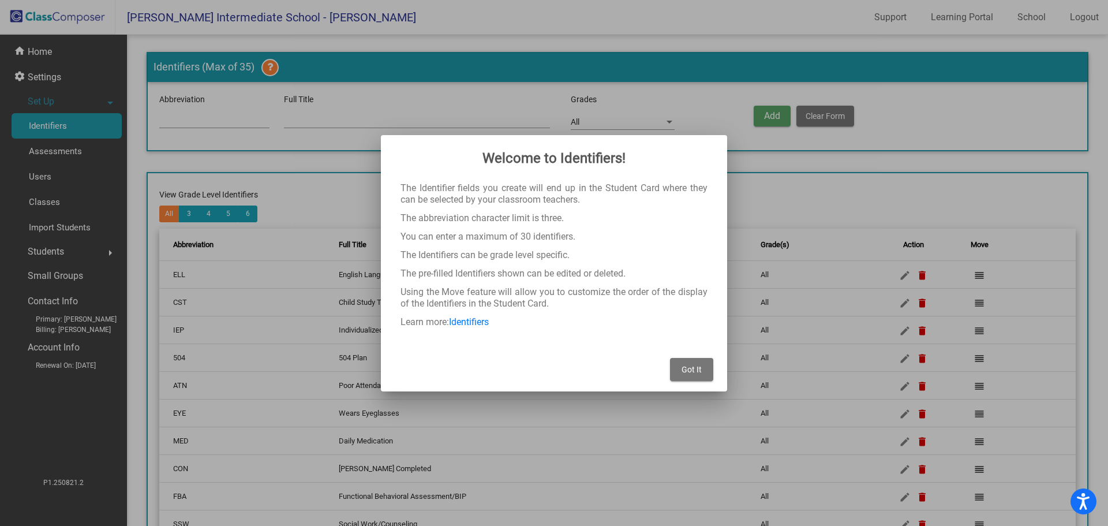
click at [57, 151] on div at bounding box center [554, 263] width 1108 height 526
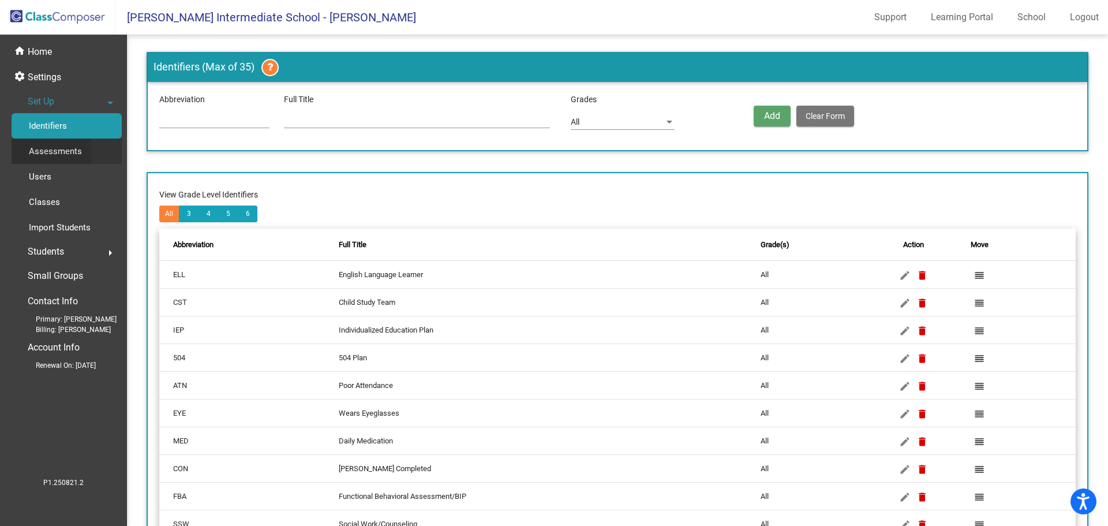
click at [40, 152] on p "Assessments" at bounding box center [55, 151] width 53 height 14
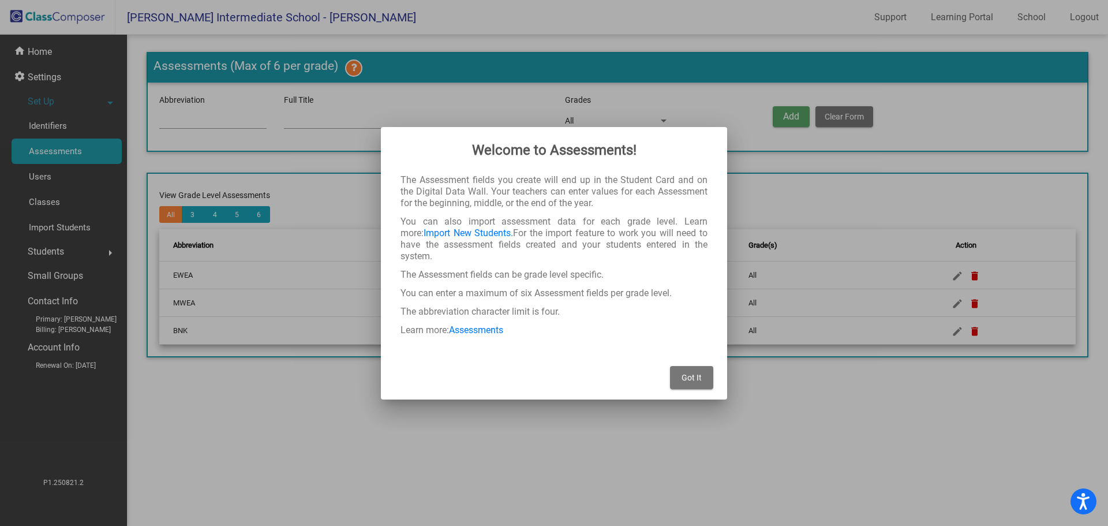
click at [53, 176] on div at bounding box center [554, 263] width 1108 height 526
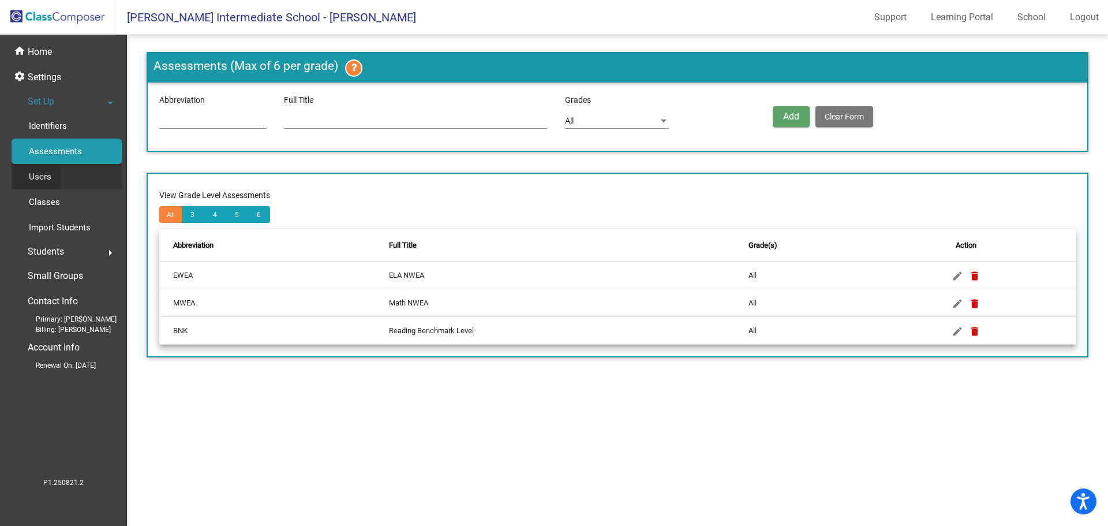
click at [53, 176] on div "Users" at bounding box center [36, 176] width 49 height 25
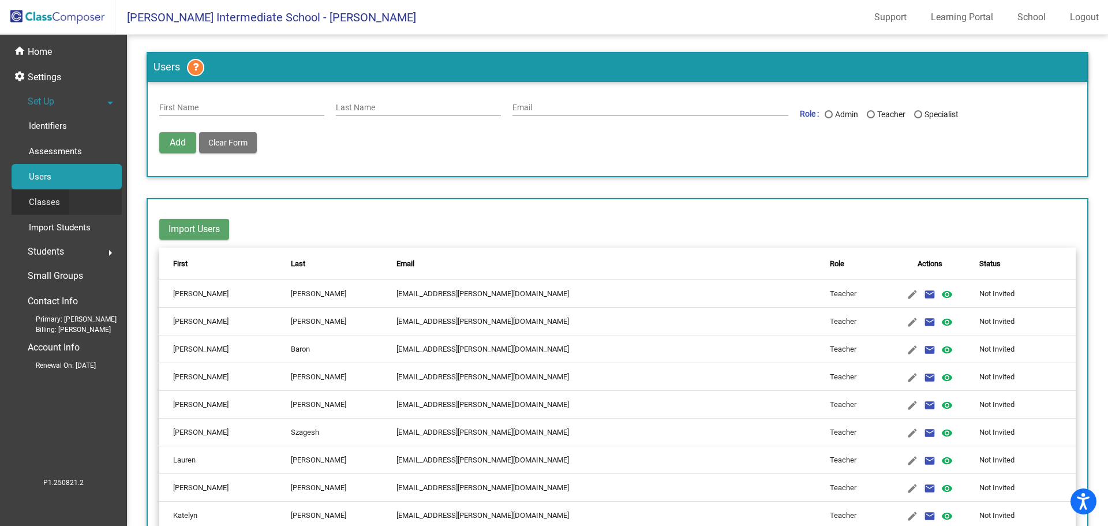
click at [58, 203] on p "Classes" at bounding box center [44, 202] width 31 height 14
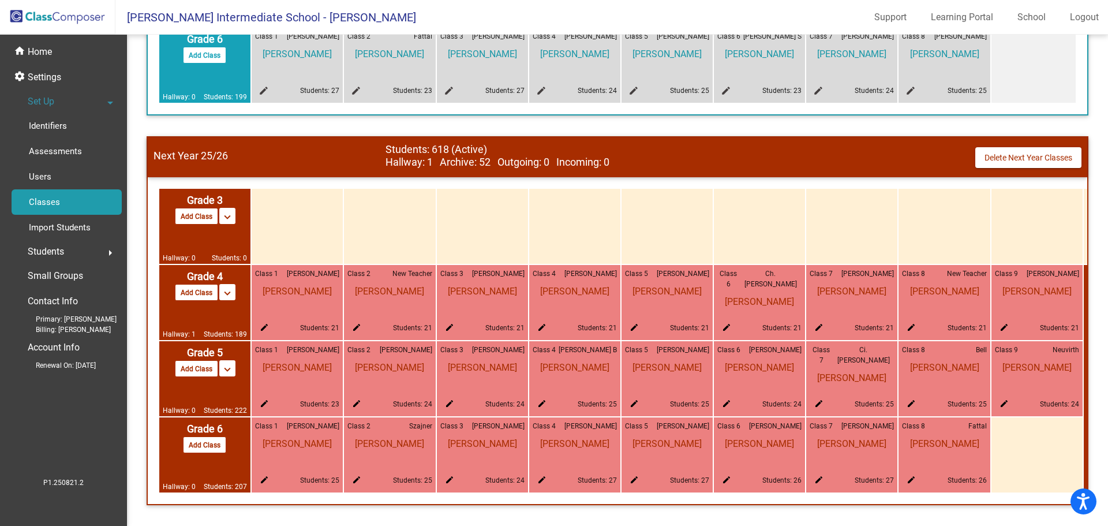
click at [225, 224] on mat-icon "keyboard_arrow_down" at bounding box center [227, 217] width 14 height 14
click at [225, 365] on mat-icon "keyboard_arrow_up" at bounding box center [227, 369] width 14 height 14
click at [222, 378] on div "Hallway: 0 Students: 222" at bounding box center [205, 396] width 84 height 39
click at [76, 228] on p "Import Students" at bounding box center [60, 227] width 62 height 14
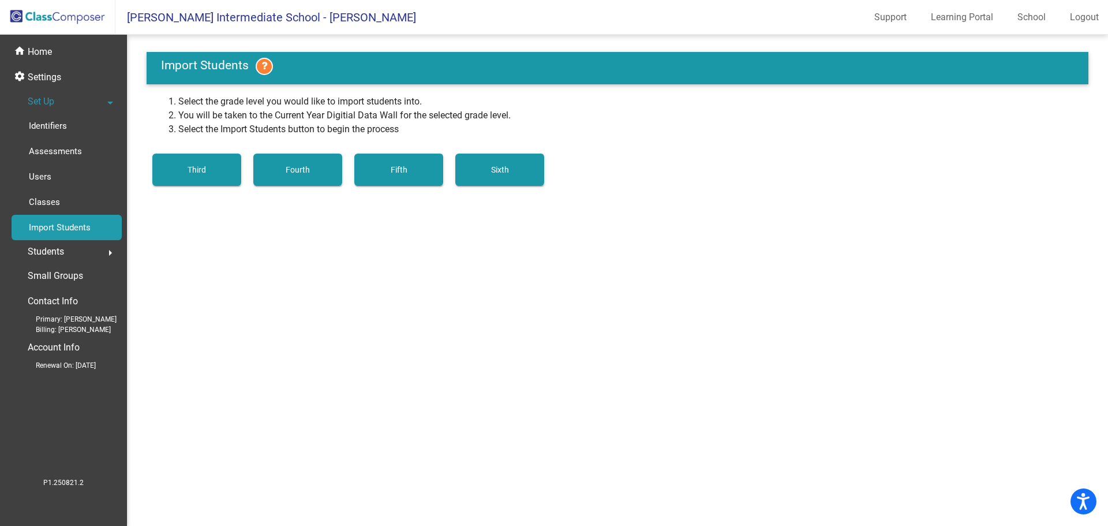
click at [435, 170] on button "Fifth" at bounding box center [398, 169] width 89 height 32
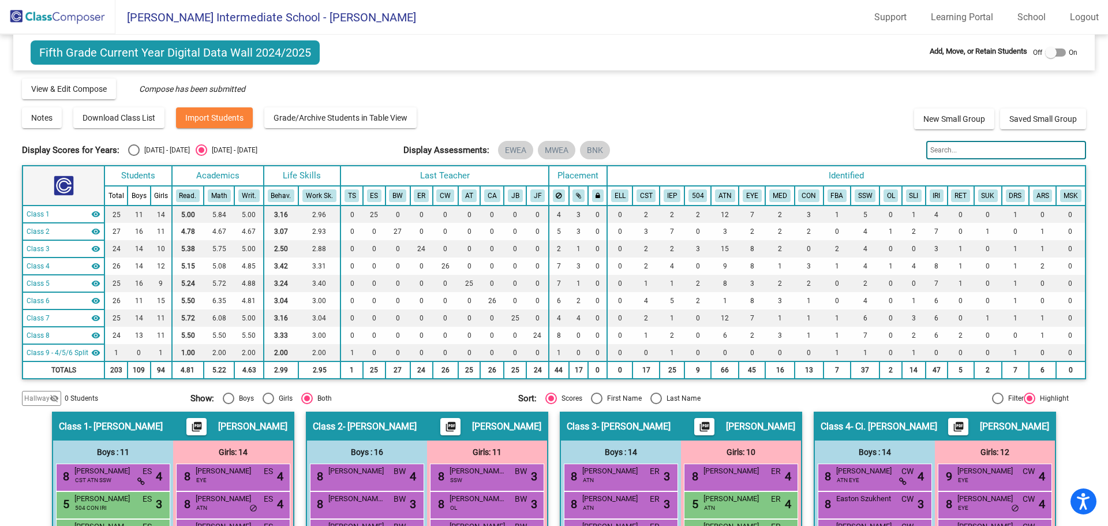
click at [37, 399] on span "Hallway" at bounding box center [36, 398] width 25 height 10
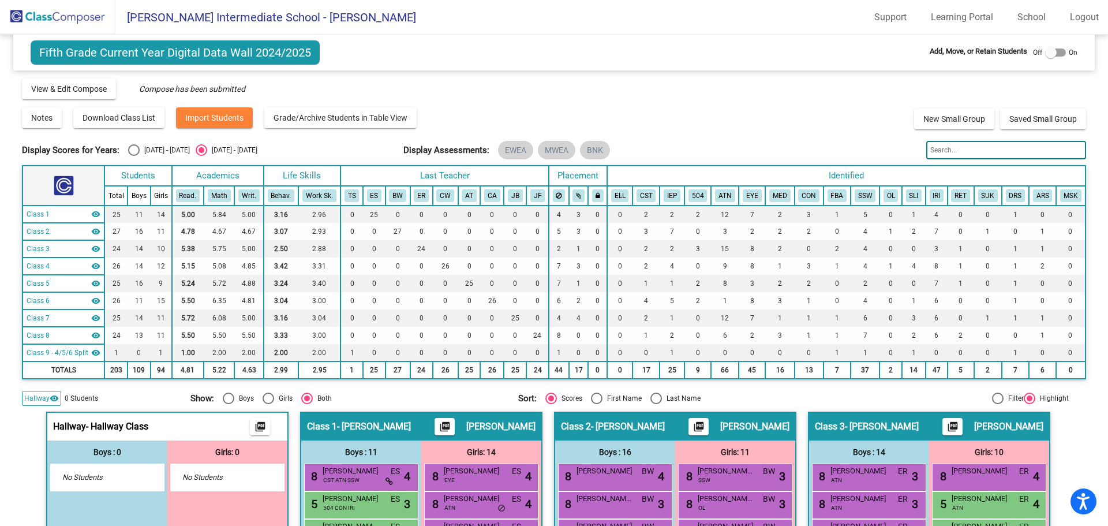
scroll to position [173, 0]
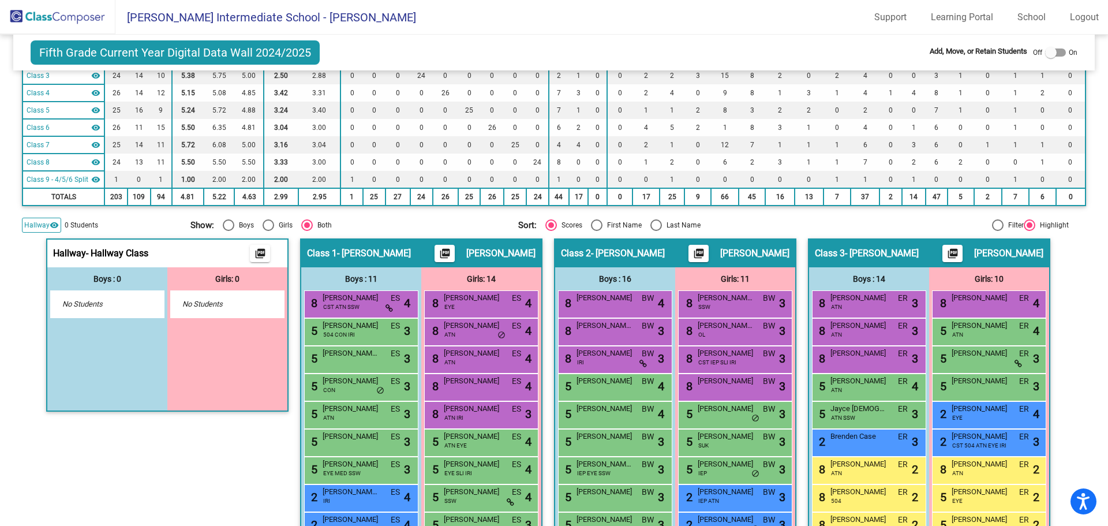
click at [143, 307] on div "No Students" at bounding box center [107, 304] width 91 height 12
click at [231, 313] on div "No Students" at bounding box center [227, 304] width 113 height 27
click at [256, 257] on mat-icon "picture_as_pdf" at bounding box center [260, 256] width 14 height 16
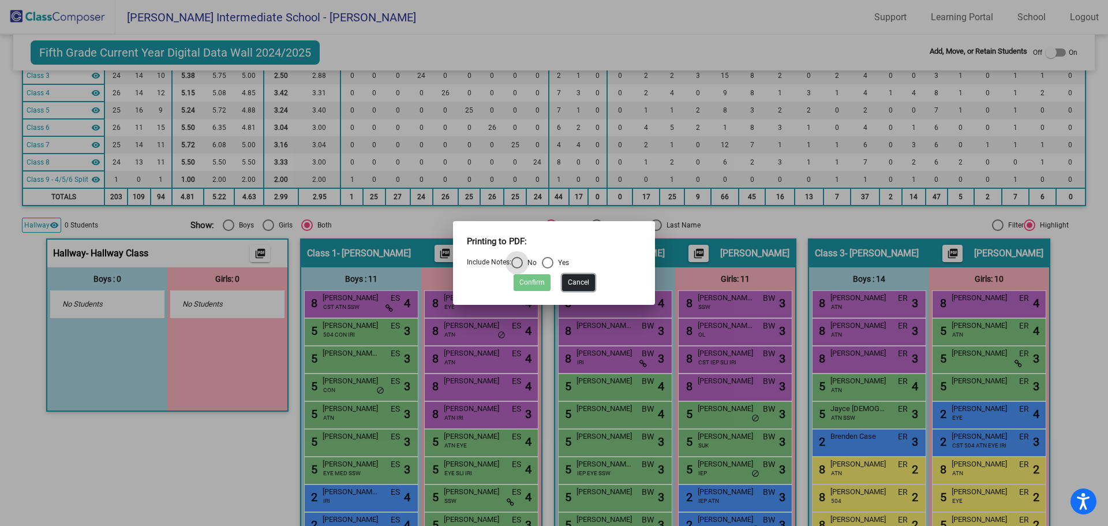
click at [578, 282] on button "Cancel" at bounding box center [578, 282] width 33 height 17
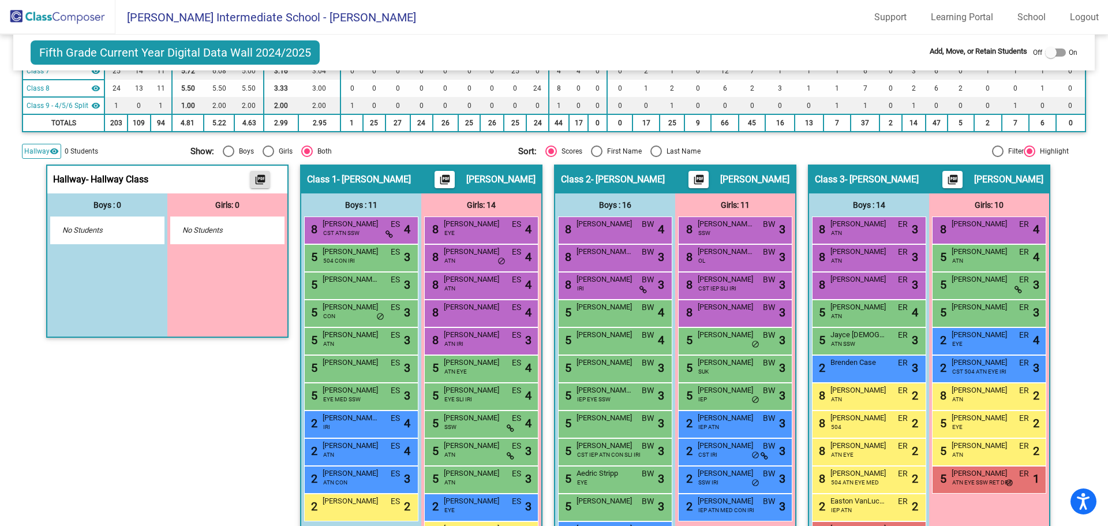
scroll to position [74, 0]
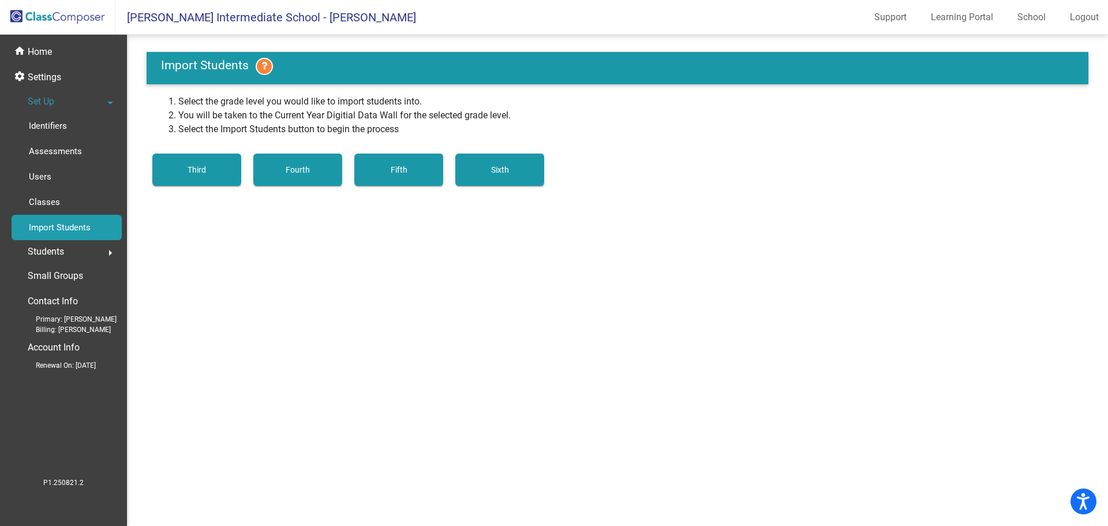
click at [83, 242] on div "Students arrow_right" at bounding box center [67, 251] width 110 height 23
click at [68, 252] on p "All Students" at bounding box center [52, 250] width 47 height 14
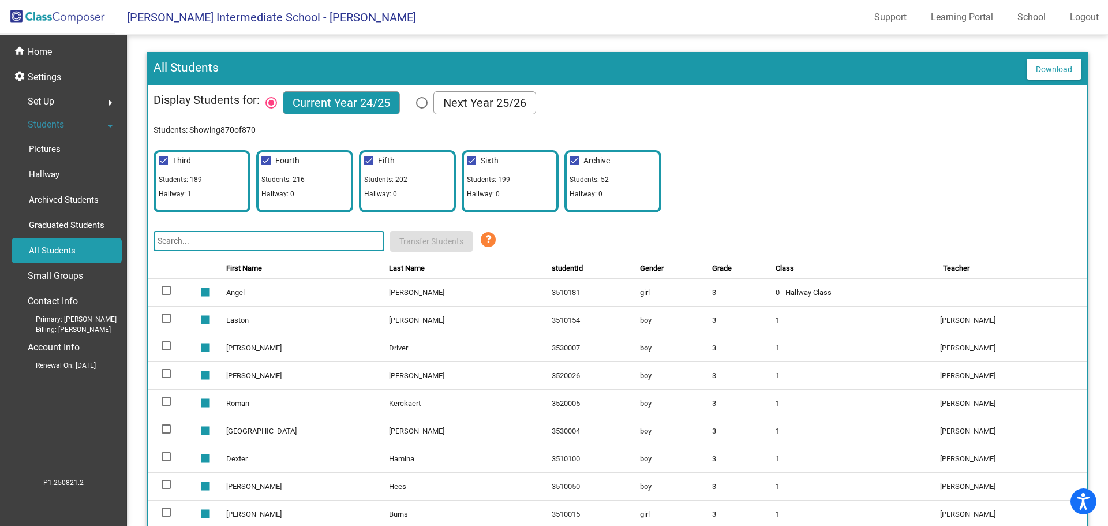
click at [423, 105] on div "Select Columns" at bounding box center [422, 103] width 12 height 12
click at [422, 108] on input "Next Year 25/26" at bounding box center [421, 108] width 1 height 1
radio input "true"
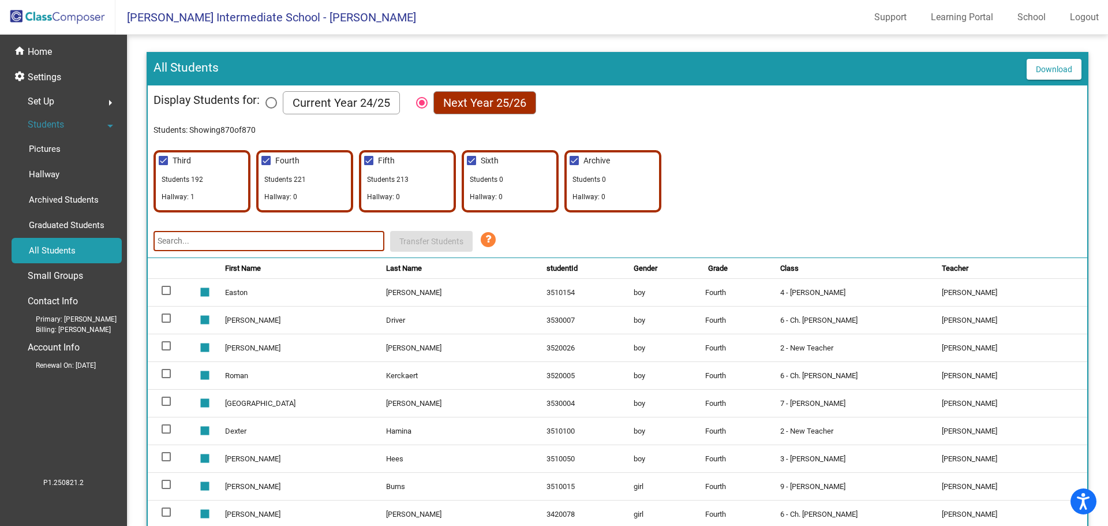
click at [329, 249] on input "text" at bounding box center [268, 241] width 231 height 20
click at [65, 266] on div "Small Groups" at bounding box center [67, 275] width 110 height 25
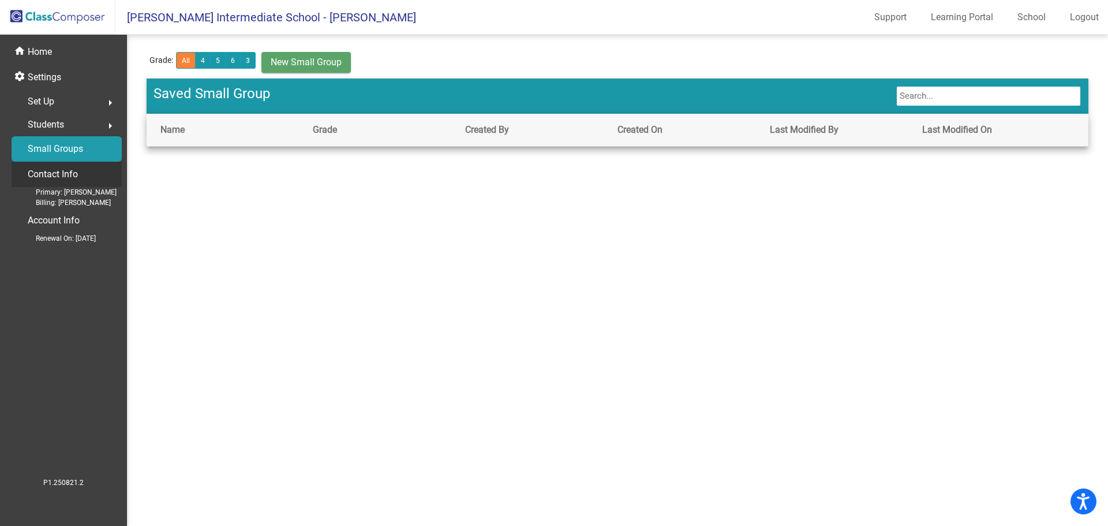
click at [72, 181] on p "Contact Info" at bounding box center [53, 174] width 50 height 16
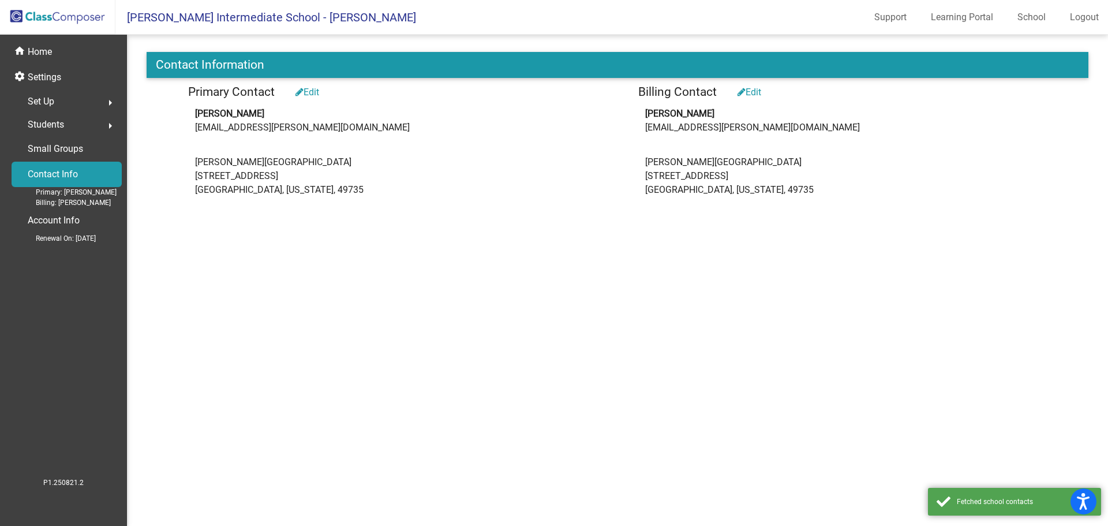
click at [77, 203] on span "Billing: [PERSON_NAME]" at bounding box center [63, 202] width 93 height 10
click at [67, 97] on div "Set Up arrow_right" at bounding box center [67, 101] width 110 height 23
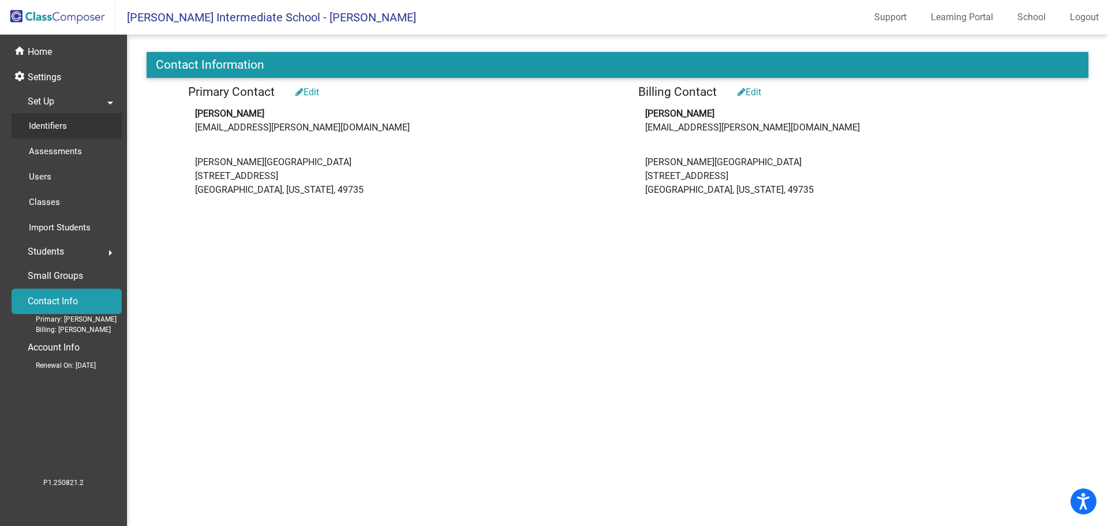
click at [72, 132] on div "Identifiers" at bounding box center [44, 125] width 65 height 25
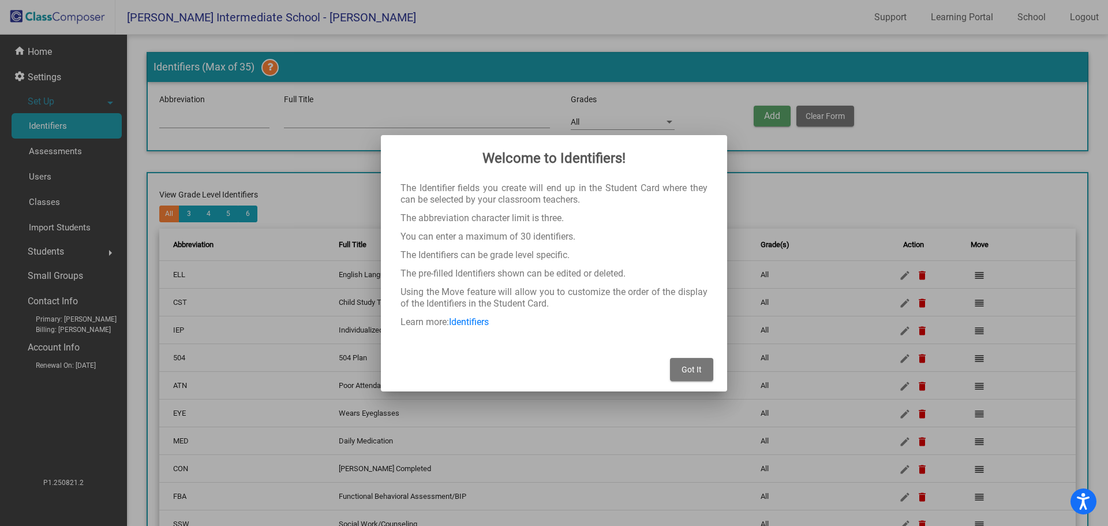
click at [706, 370] on button "Got It" at bounding box center [691, 369] width 43 height 23
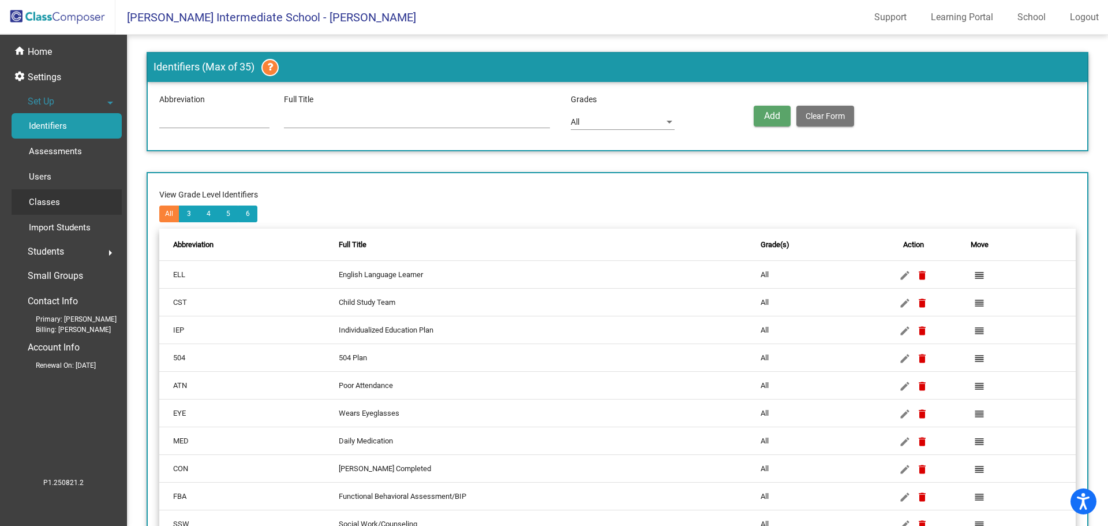
click at [48, 206] on p "Classes" at bounding box center [44, 202] width 31 height 14
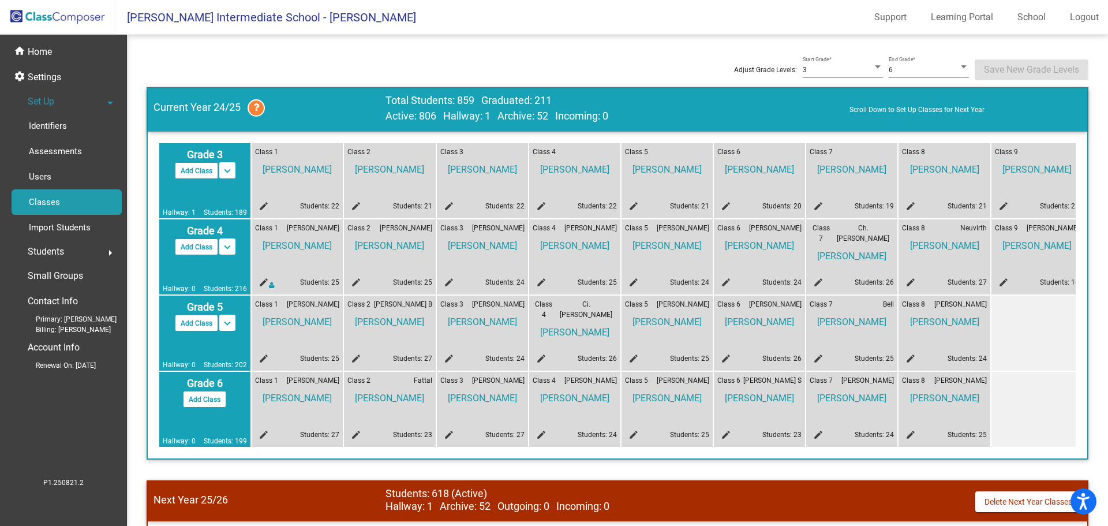
click at [271, 286] on icon at bounding box center [271, 285] width 5 height 7
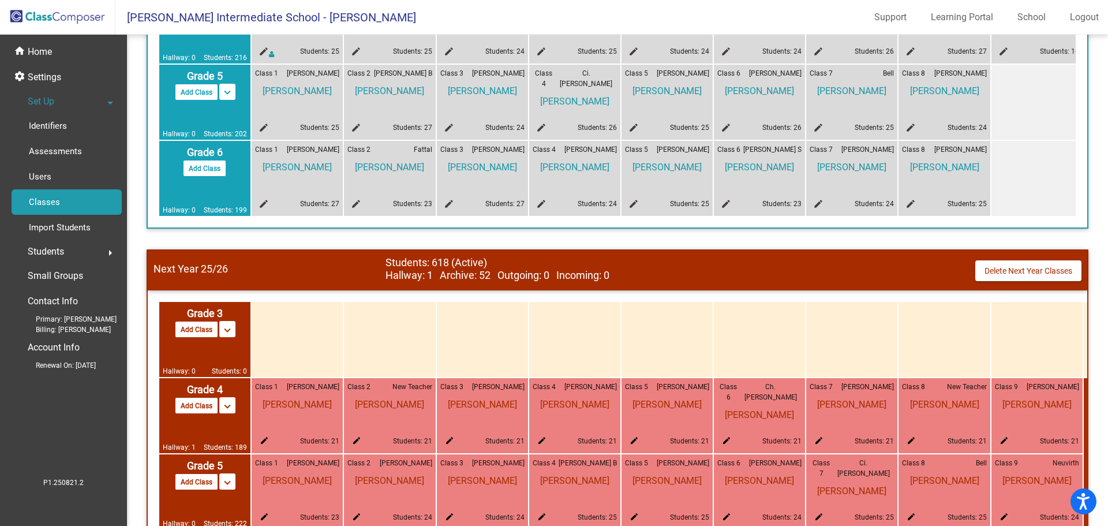
scroll to position [355, 0]
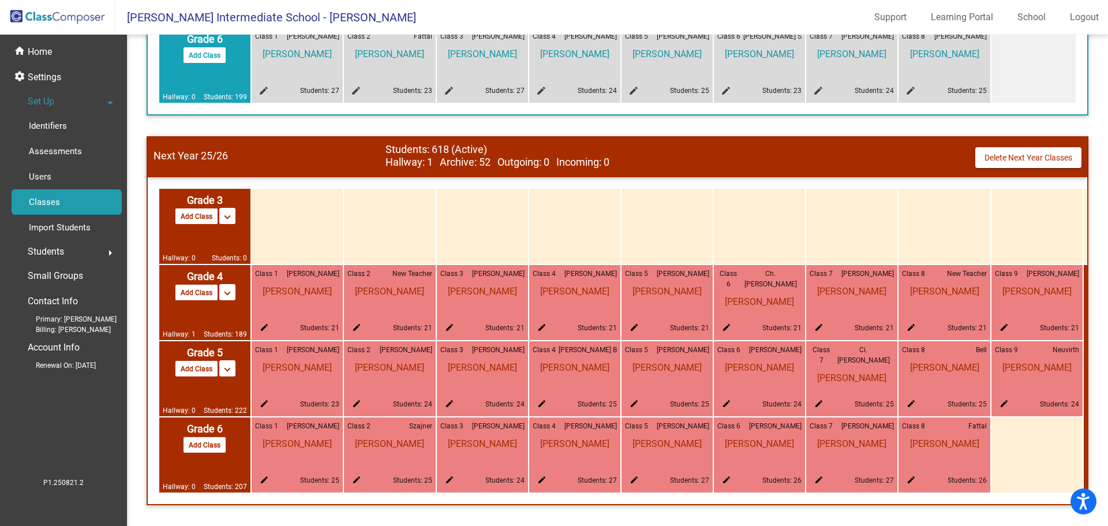
click at [261, 399] on mat-icon "edit" at bounding box center [262, 406] width 14 height 14
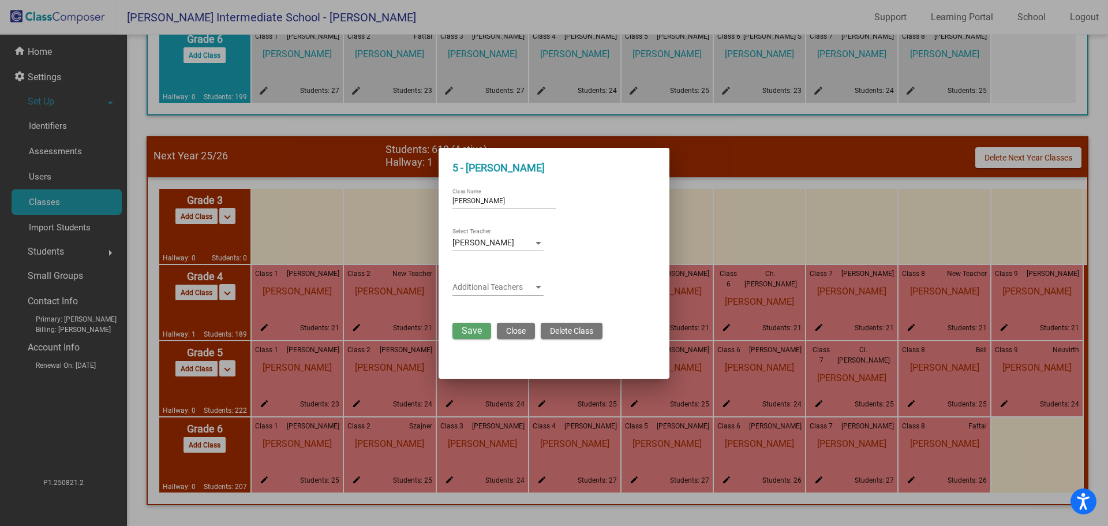
click at [516, 334] on span "Close" at bounding box center [516, 330] width 20 height 9
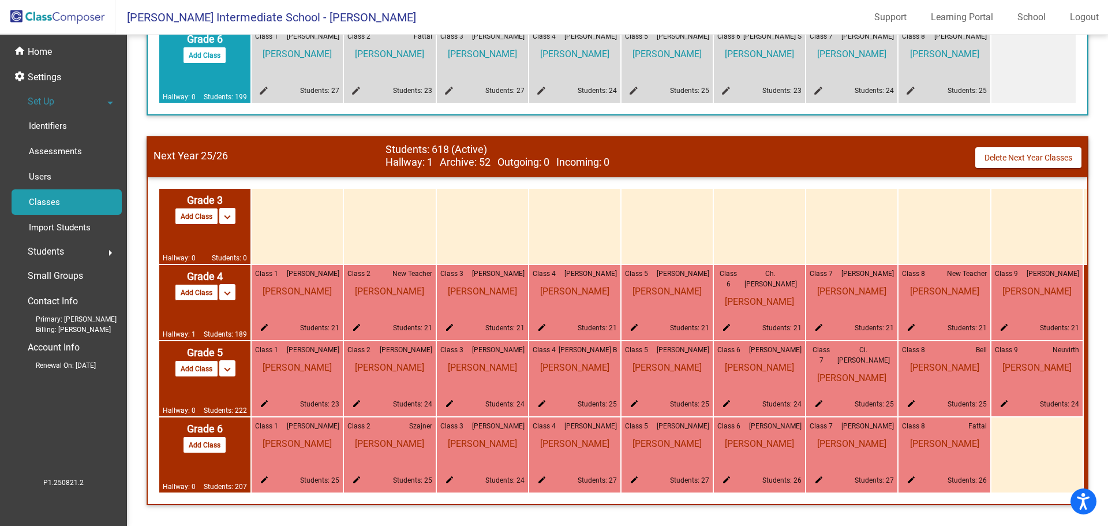
scroll to position [0, 105]
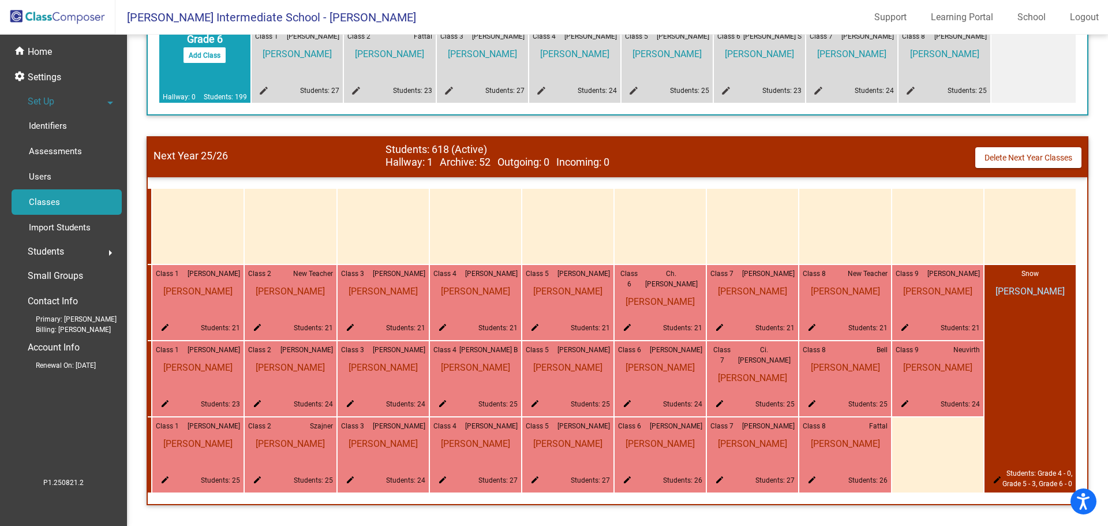
click at [415, 166] on div "Next Year 25/26 Students: 618 (Active) Hallway: 1 Archive: 52 Outgoing: 0 Incom…" at bounding box center [617, 157] width 939 height 40
click at [423, 159] on span "Hallway: 1 Archive: 52 Outgoing: 0 Incoming: 0" at bounding box center [617, 162] width 464 height 13
click at [422, 158] on span "Hallway: 1 Archive: 52 Outgoing: 0 Incoming: 0" at bounding box center [617, 162] width 464 height 13
click at [63, 81] on div "settings Settings" at bounding box center [63, 77] width 117 height 25
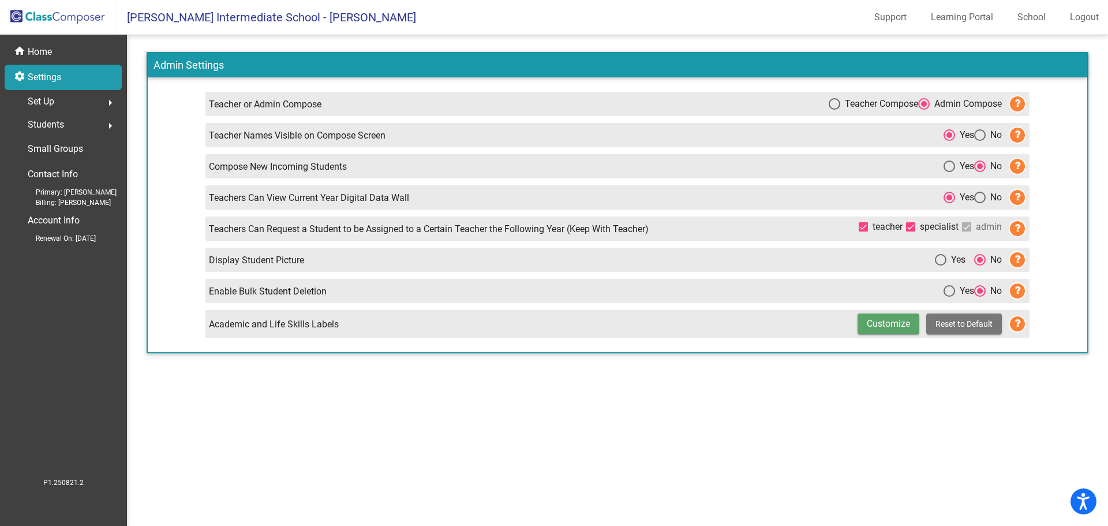
click at [48, 120] on span "Students" at bounding box center [46, 125] width 36 height 16
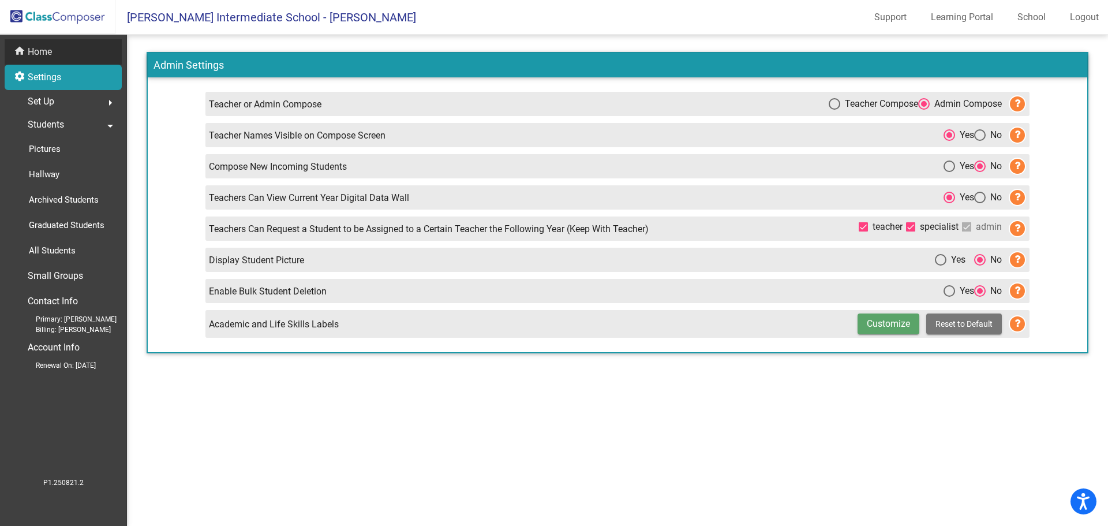
click at [46, 51] on p "Home" at bounding box center [40, 52] width 24 height 14
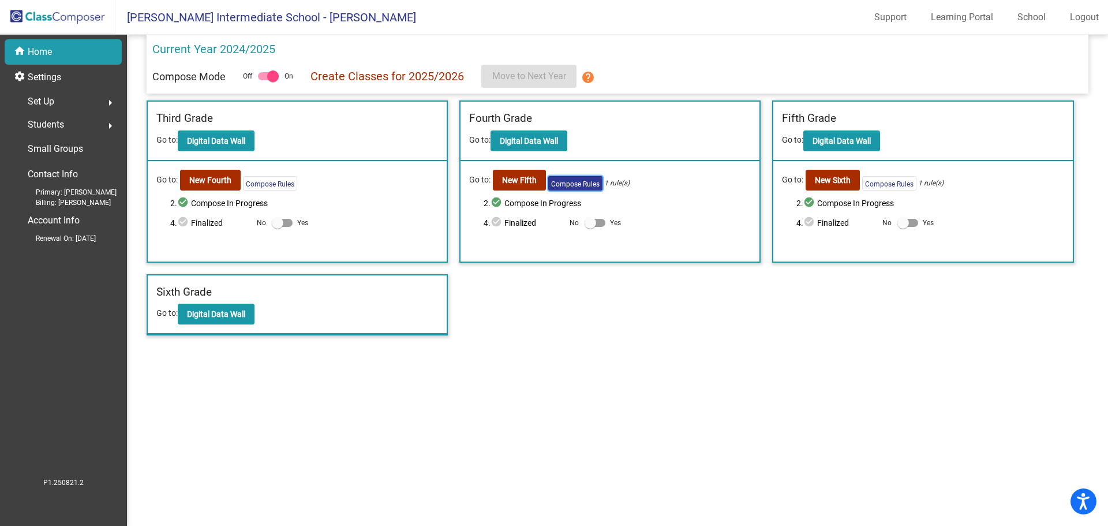
click at [568, 181] on button "Compose Rules" at bounding box center [575, 183] width 54 height 14
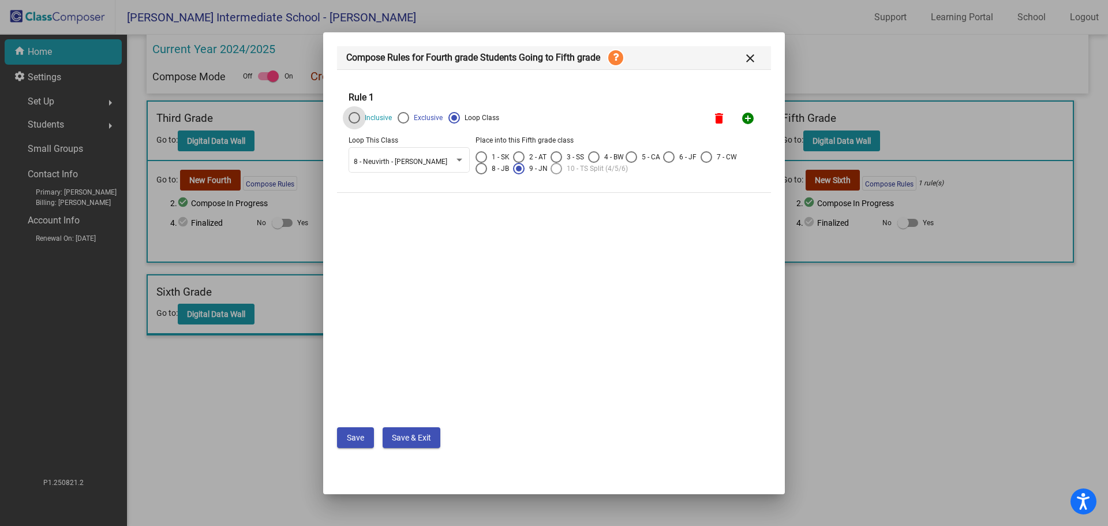
click at [747, 58] on mat-icon "close" at bounding box center [750, 58] width 14 height 14
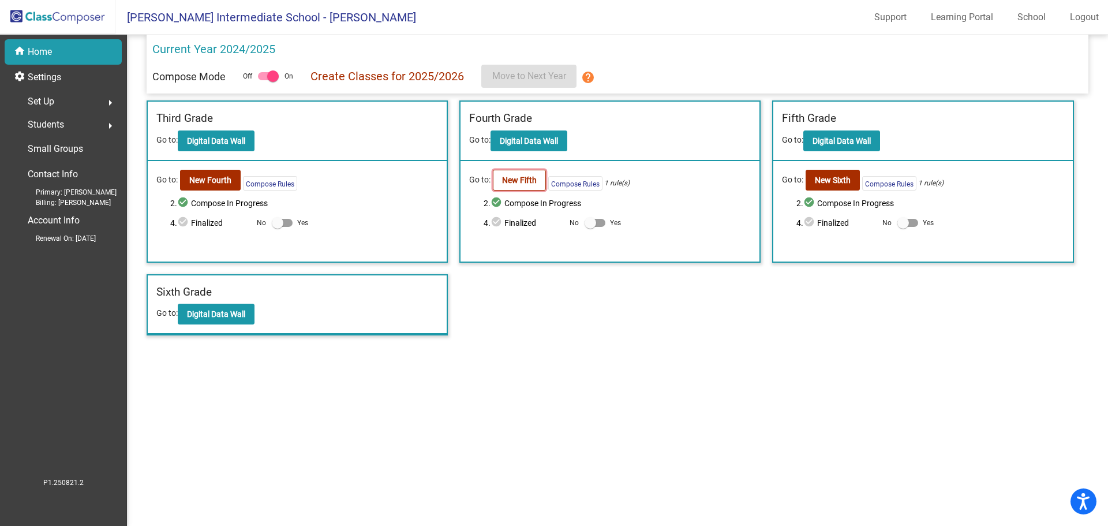
click at [526, 183] on b "New Fifth" at bounding box center [519, 179] width 35 height 9
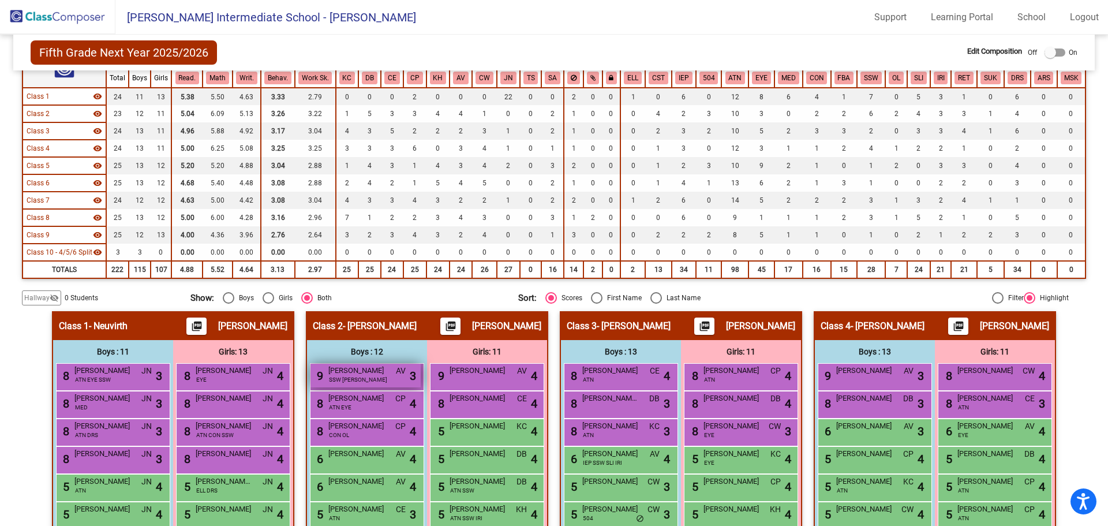
scroll to position [173, 0]
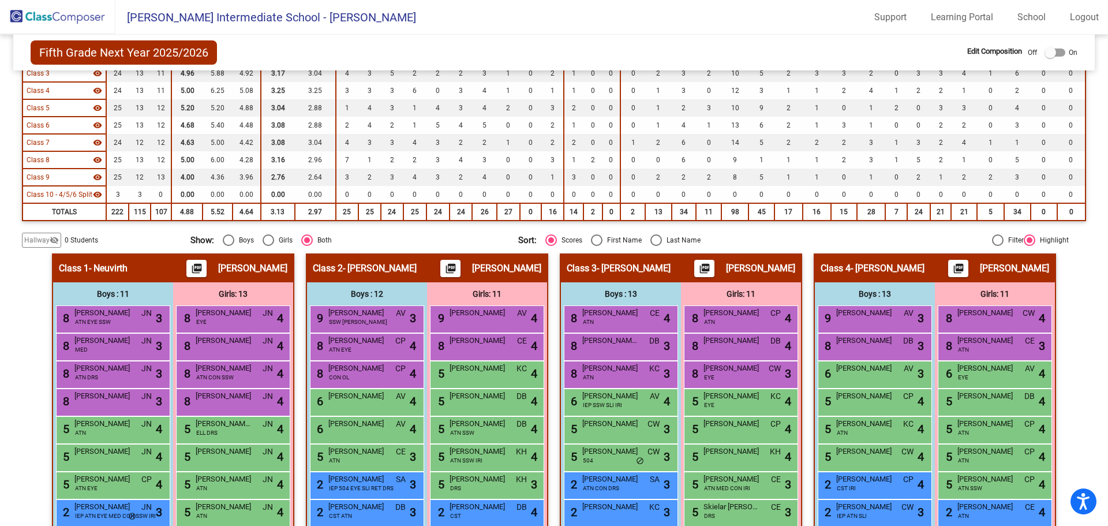
click at [426, 278] on div "Class 2 - [PERSON_NAME] picture_as_pdf [PERSON_NAME]" at bounding box center [427, 268] width 240 height 28
click at [346, 263] on span "- [PERSON_NAME]" at bounding box center [380, 269] width 74 height 12
click at [344, 264] on span "- [PERSON_NAME]" at bounding box center [380, 269] width 74 height 12
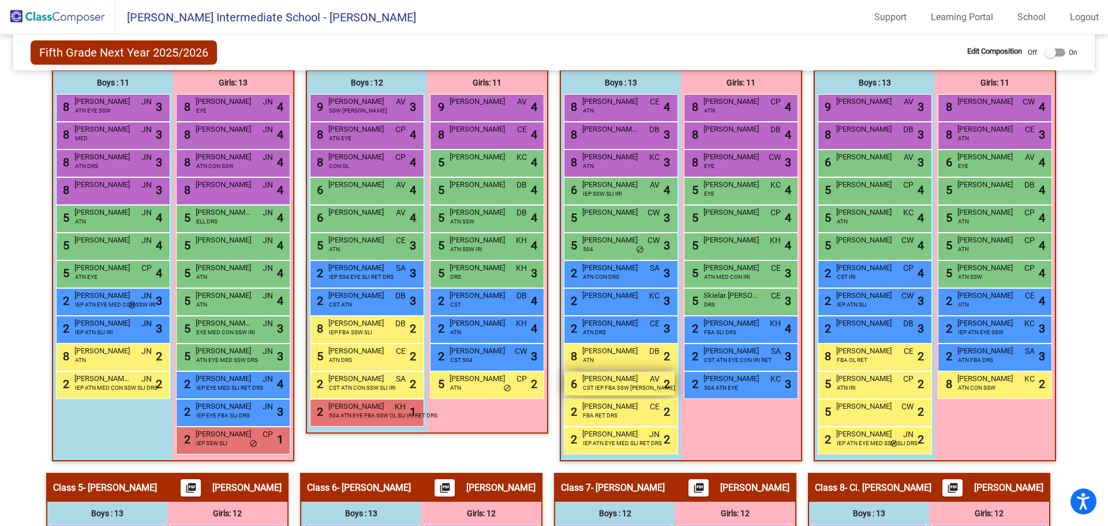
scroll to position [96, 0]
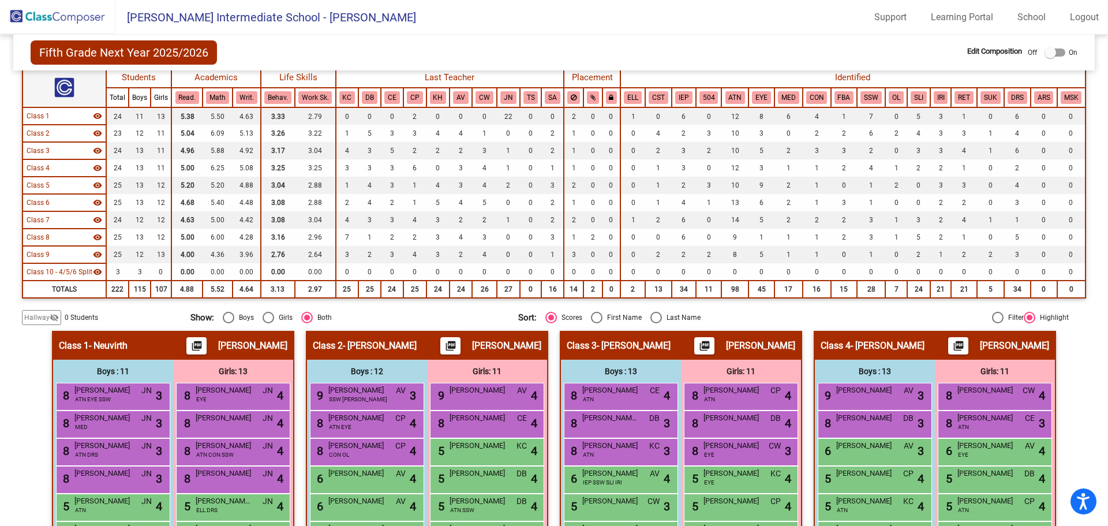
click at [38, 314] on span "Hallway" at bounding box center [36, 317] width 25 height 10
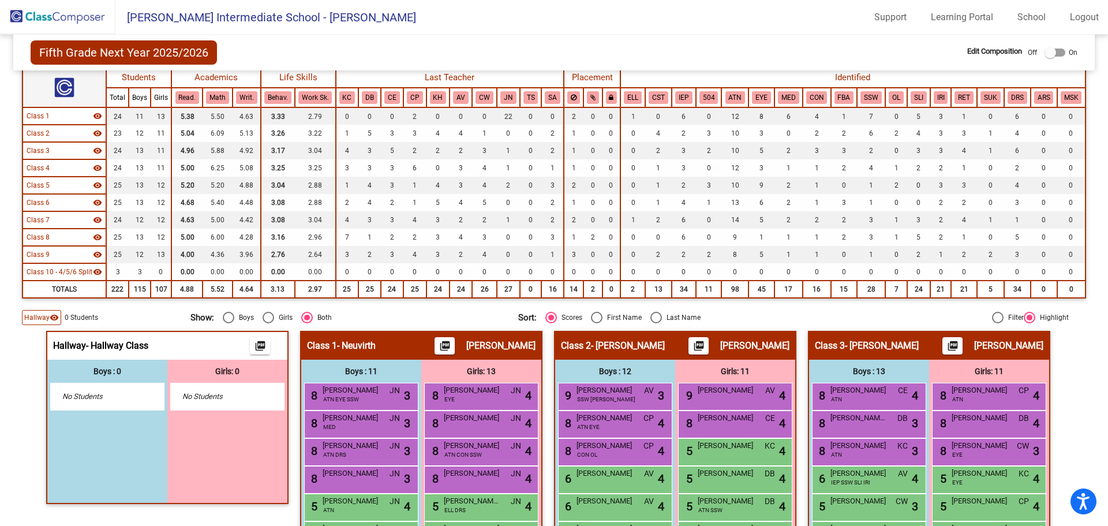
click at [266, 317] on div "Select an option" at bounding box center [269, 318] width 12 height 12
click at [268, 323] on input "Girls" at bounding box center [268, 323] width 1 height 1
radio input "true"
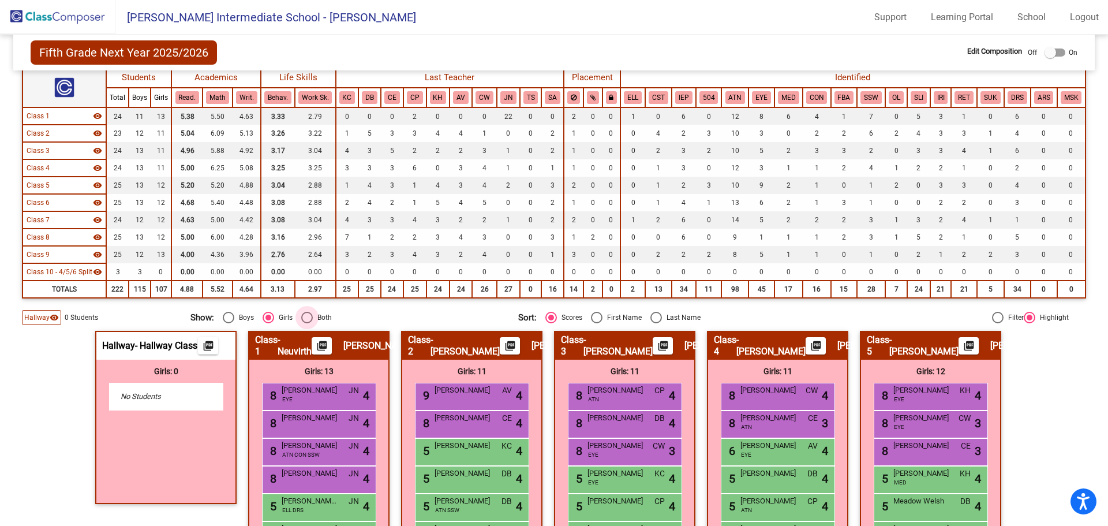
click at [305, 317] on div "Select an option" at bounding box center [307, 318] width 12 height 12
click at [306, 323] on input "Both" at bounding box center [306, 323] width 1 height 1
radio input "true"
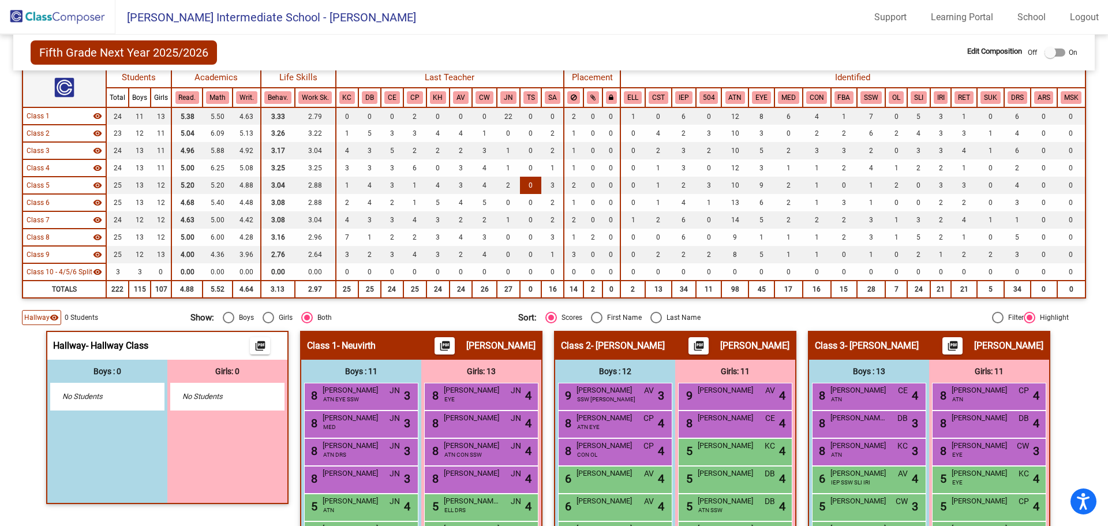
scroll to position [0, 0]
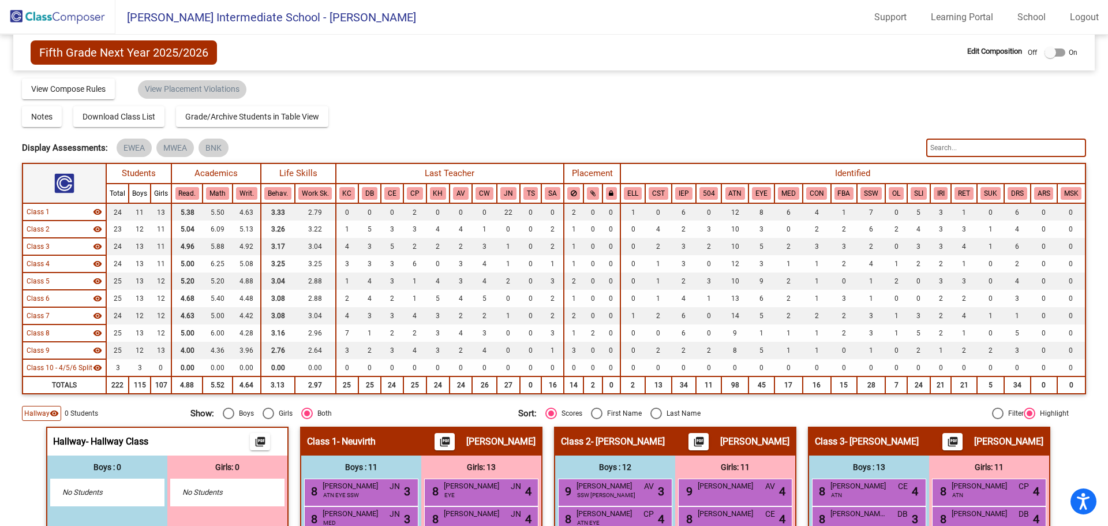
click at [48, 213] on span "Class 1" at bounding box center [38, 212] width 23 height 10
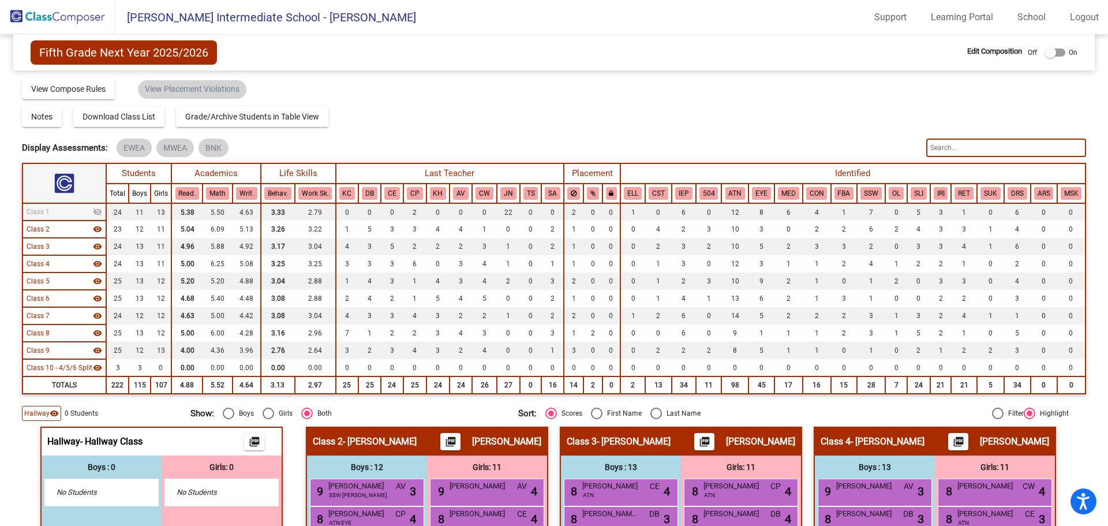
click at [46, 213] on span "Class 1" at bounding box center [38, 212] width 23 height 10
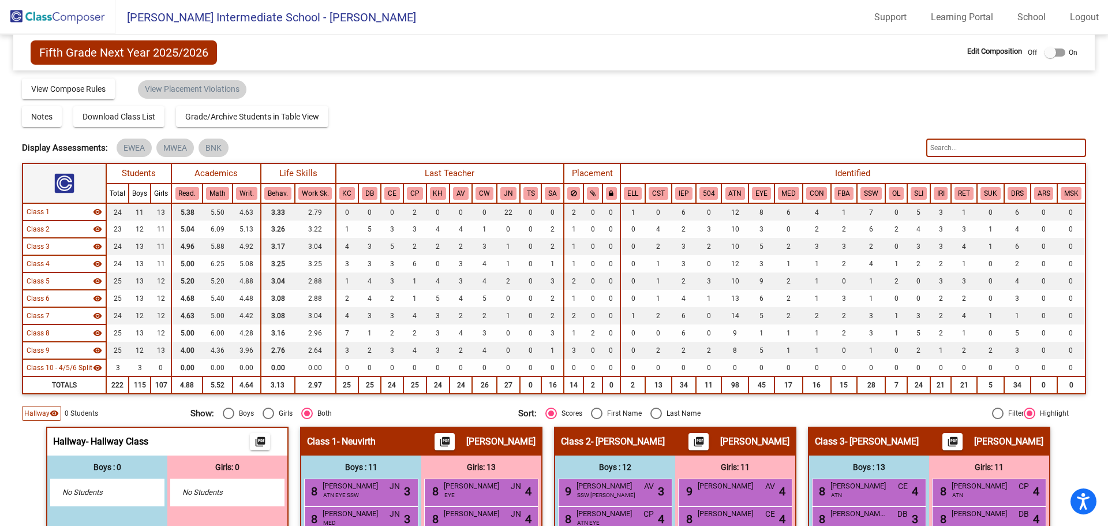
click at [189, 53] on span "Fifth Grade Next Year 2025/2026" at bounding box center [124, 52] width 186 height 24
click at [1048, 47] on div at bounding box center [1050, 53] width 12 height 12
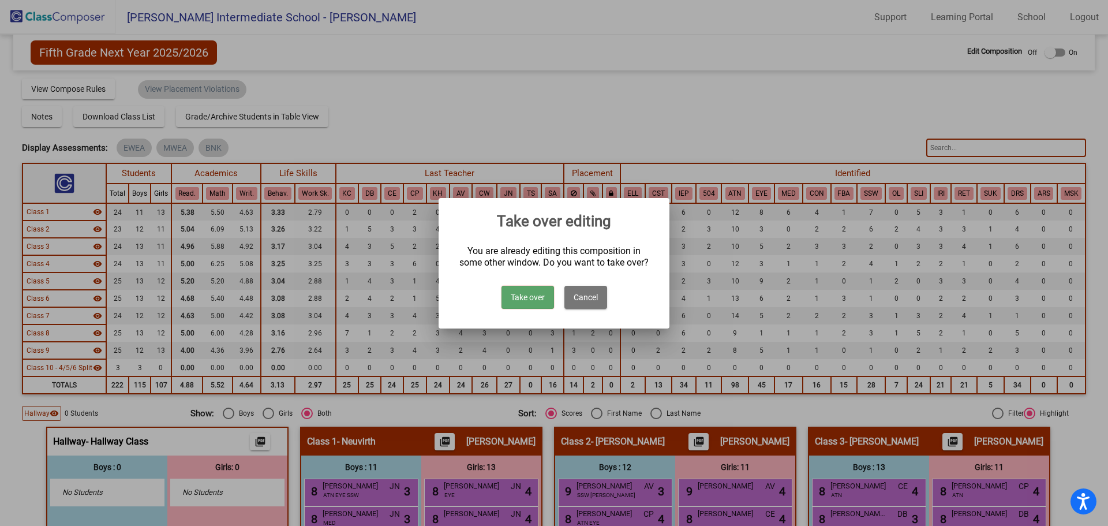
click at [547, 302] on button "Take over" at bounding box center [527, 297] width 53 height 23
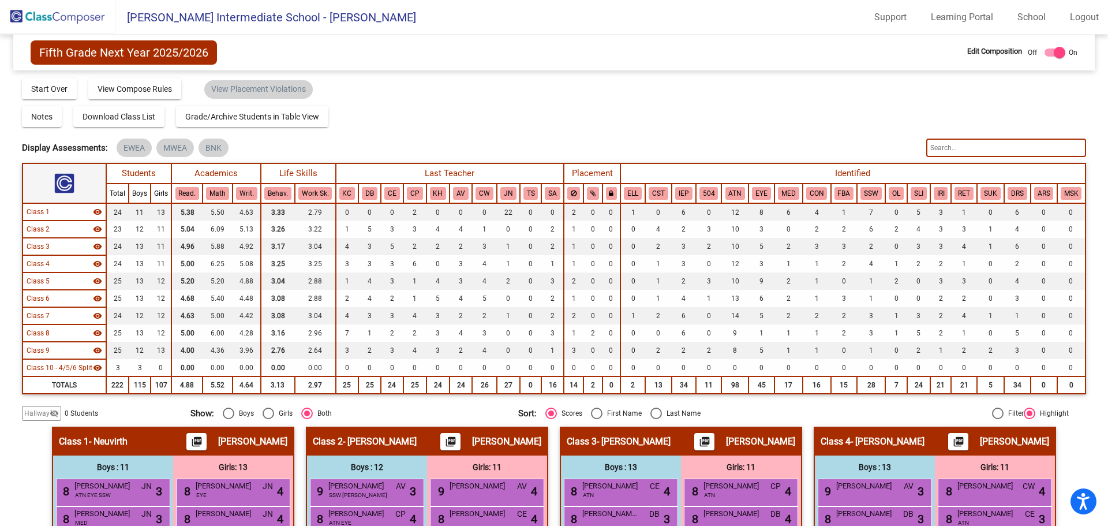
click at [45, 410] on span "Hallway" at bounding box center [36, 413] width 25 height 10
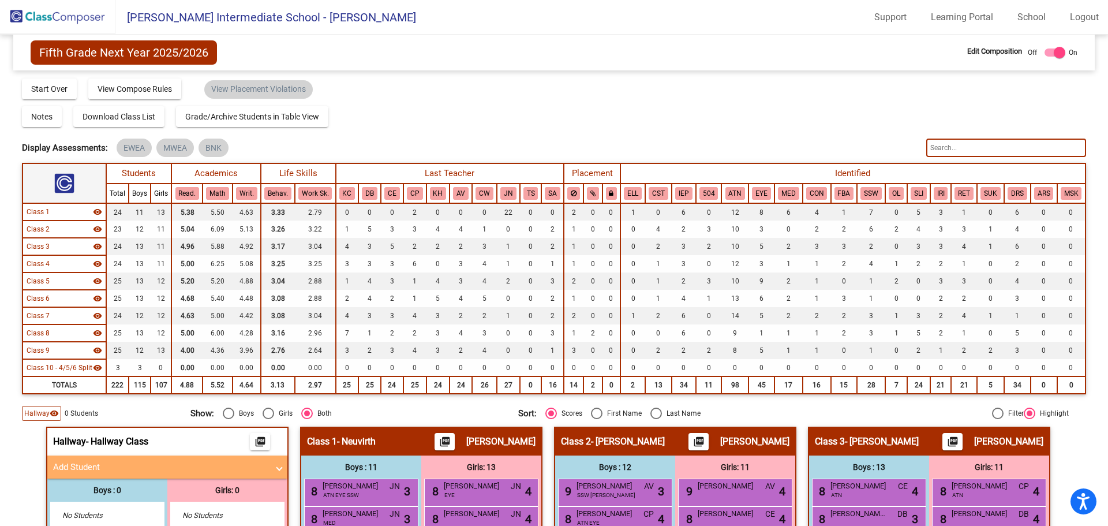
scroll to position [173, 0]
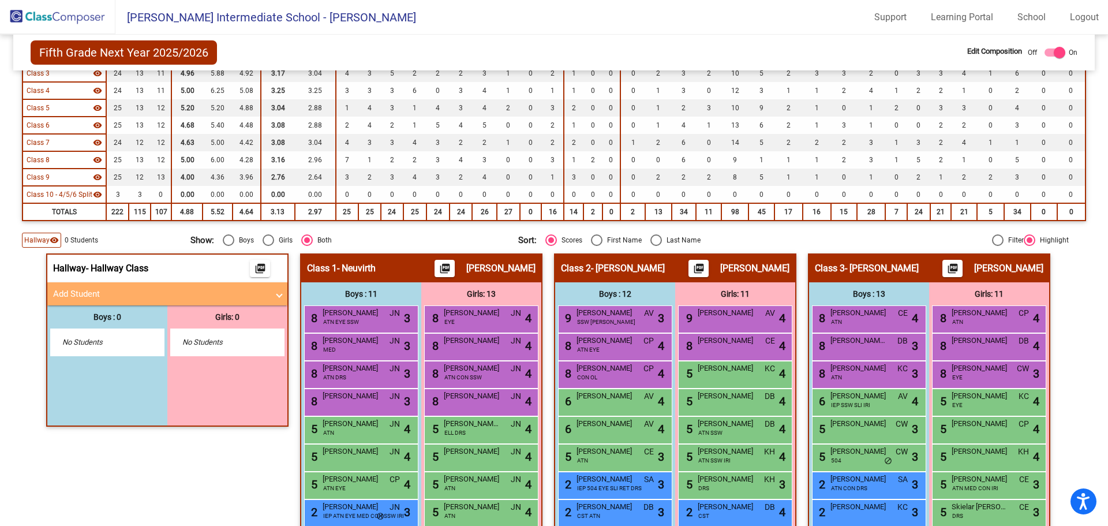
drag, startPoint x: 141, startPoint y: 297, endPoint x: 156, endPoint y: 297, distance: 15.0
click at [143, 296] on mat-panel-title "Add Student" at bounding box center [160, 293] width 215 height 13
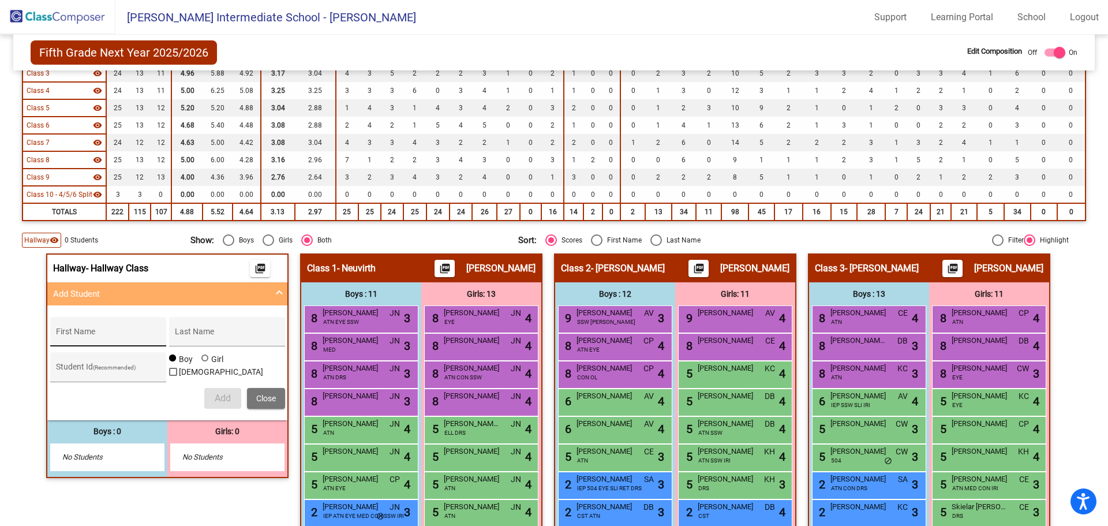
click at [138, 346] on div "First Name" at bounding box center [108, 335] width 104 height 24
type input "Kailey"
type input "[PERSON_NAME]"
type input "3390048"
click at [205, 406] on button "Add" at bounding box center [222, 398] width 37 height 21
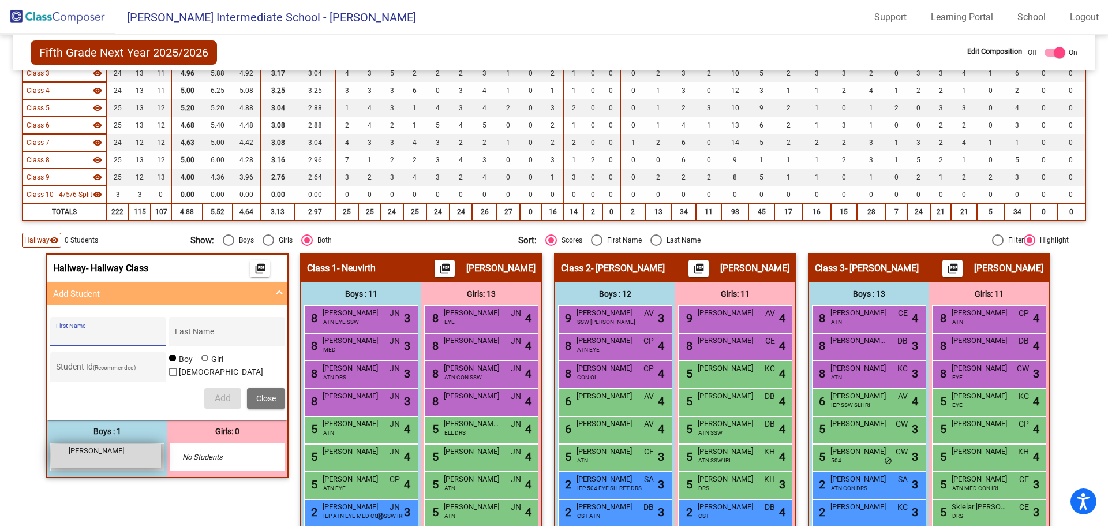
click at [121, 455] on span "Kailey Mason" at bounding box center [98, 451] width 58 height 12
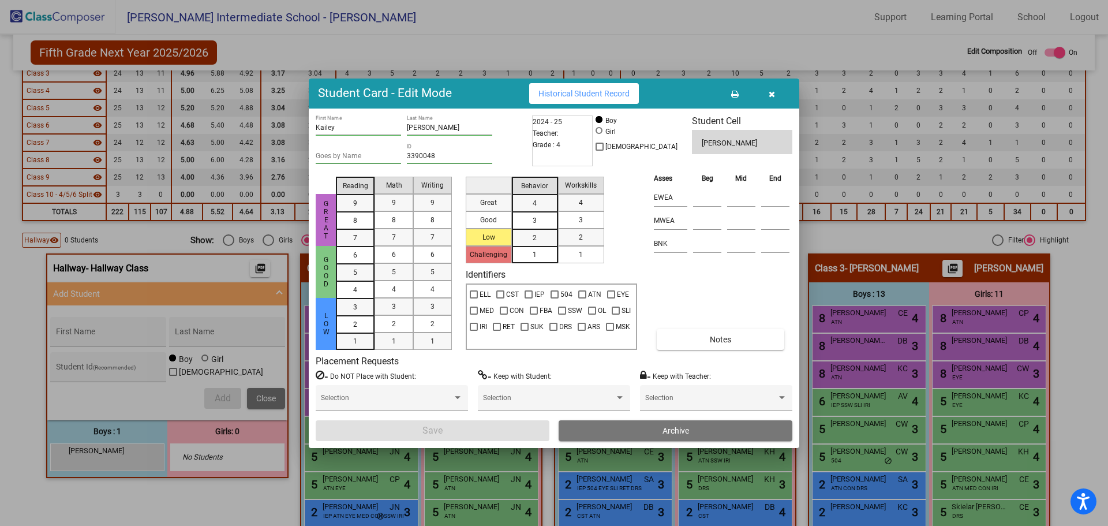
click at [602, 128] on div at bounding box center [598, 130] width 7 height 7
click at [600, 136] on input "Girl" at bounding box center [599, 136] width 1 height 1
radio input "true"
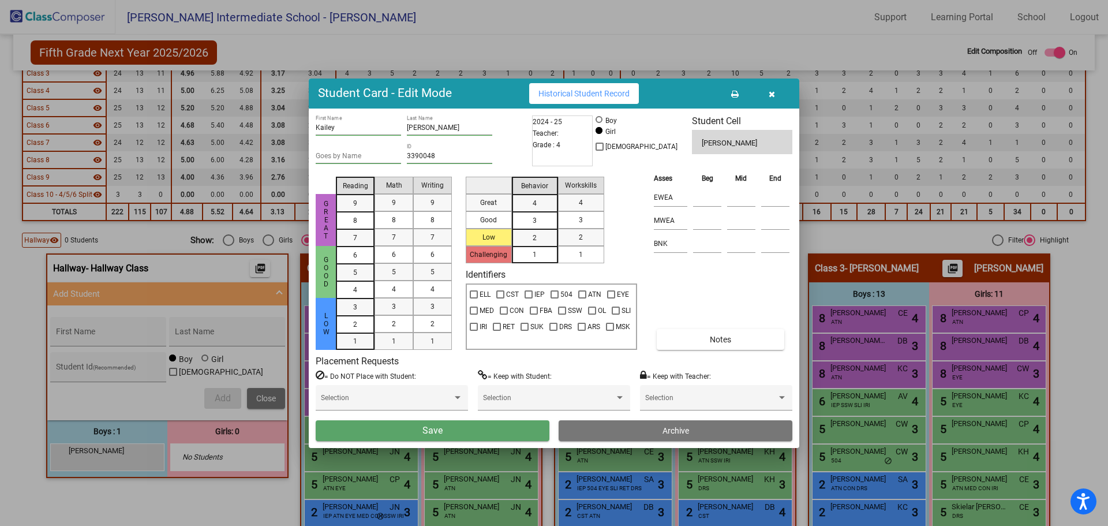
click at [526, 432] on button "Save" at bounding box center [433, 430] width 234 height 21
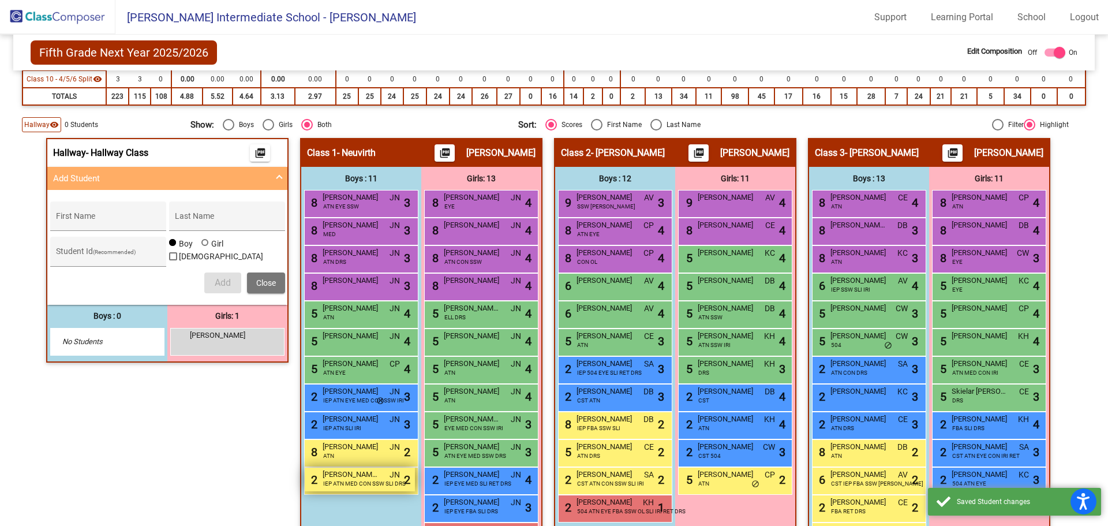
scroll to position [346, 0]
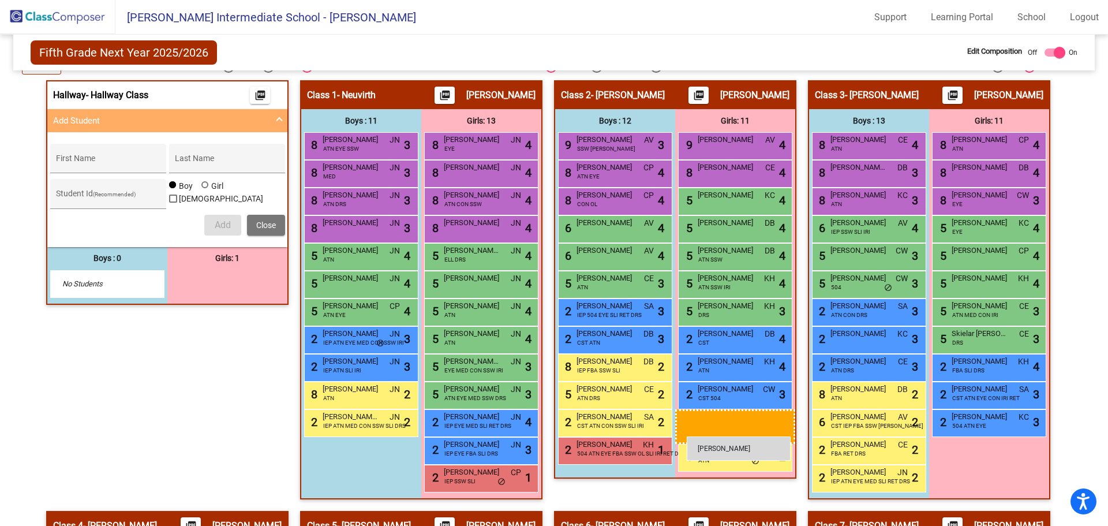
drag, startPoint x: 220, startPoint y: 283, endPoint x: 687, endPoint y: 436, distance: 491.2
